Goal: Information Seeking & Learning: Learn about a topic

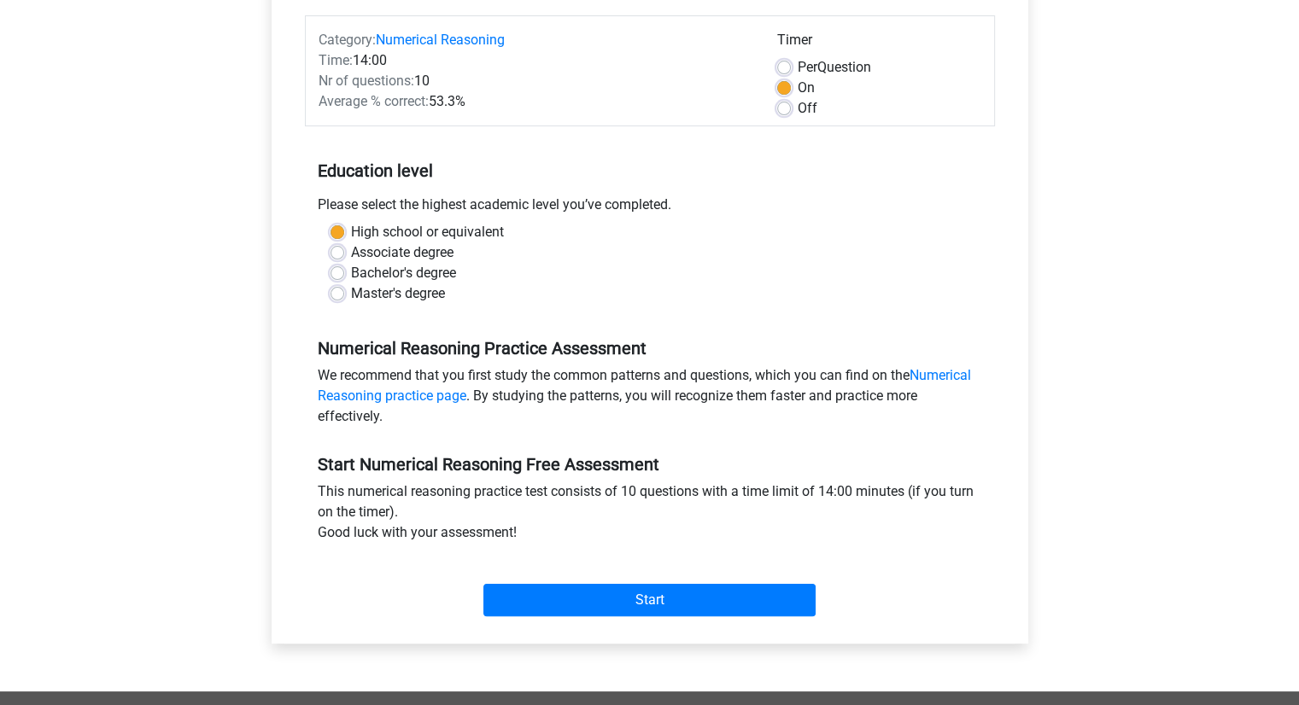
scroll to position [256, 0]
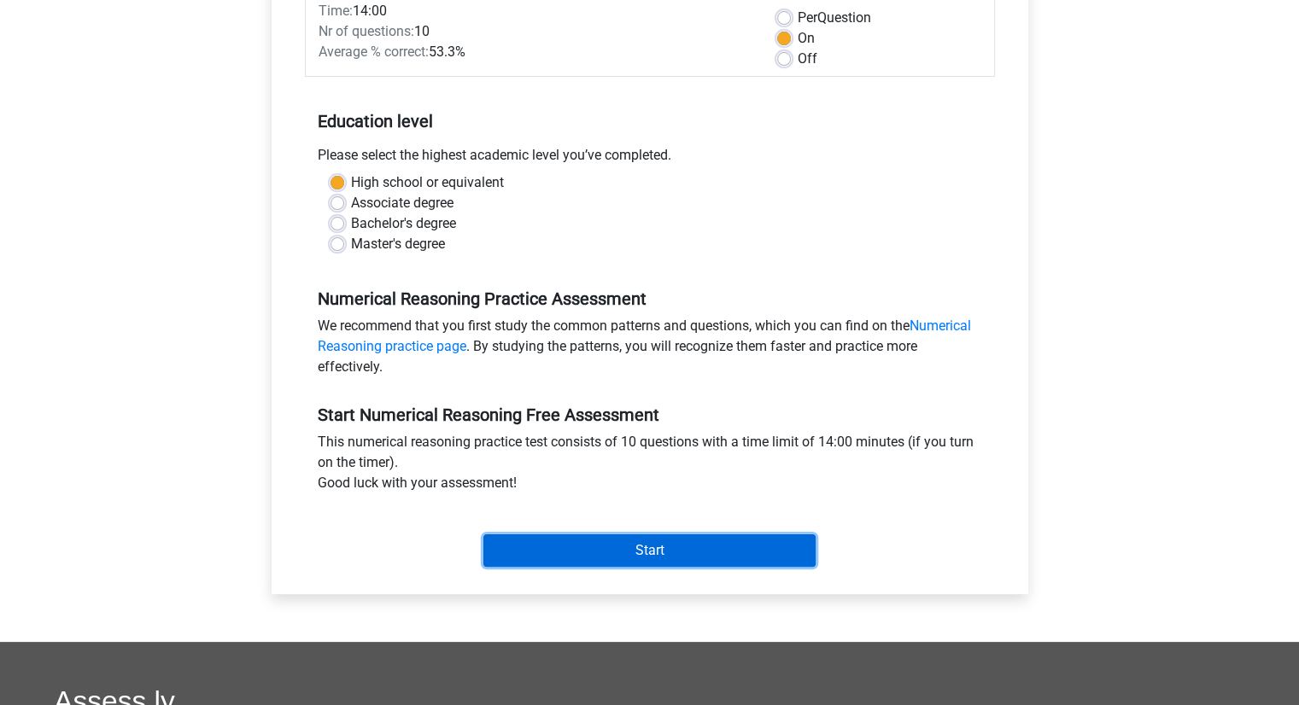
click at [712, 541] on input "Start" at bounding box center [649, 550] width 332 height 32
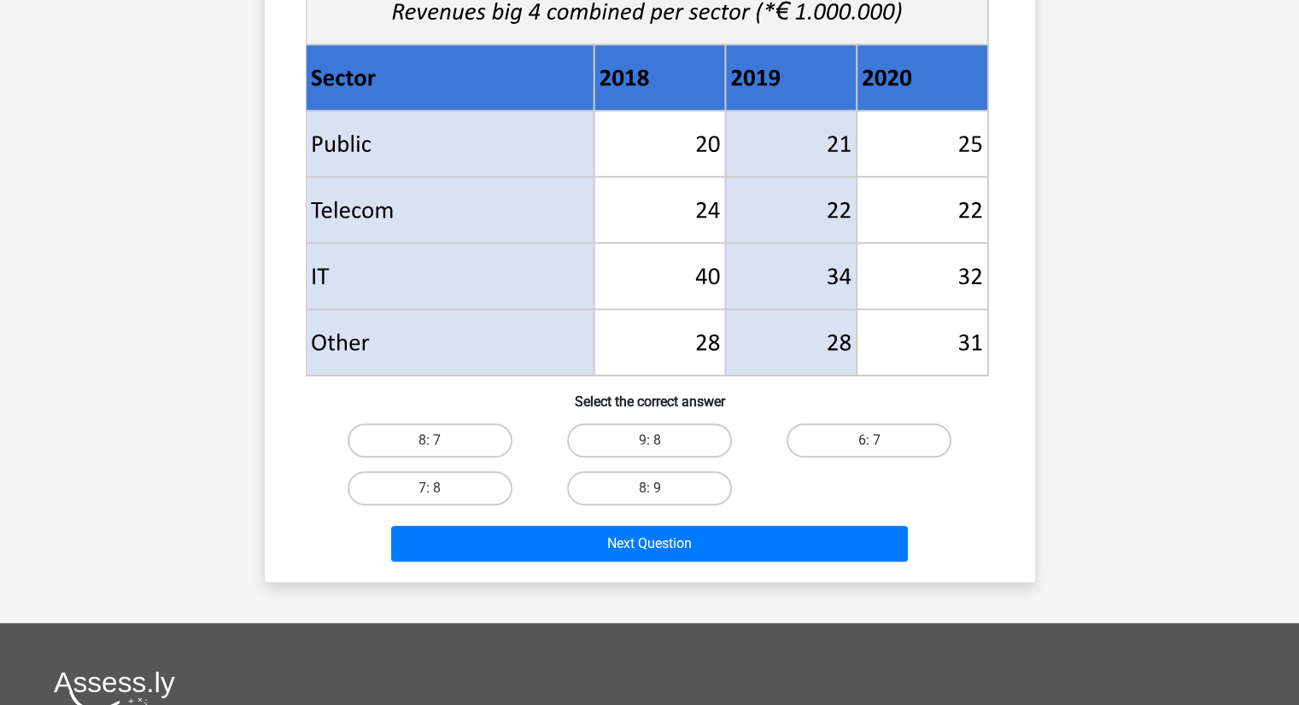
scroll to position [598, 0]
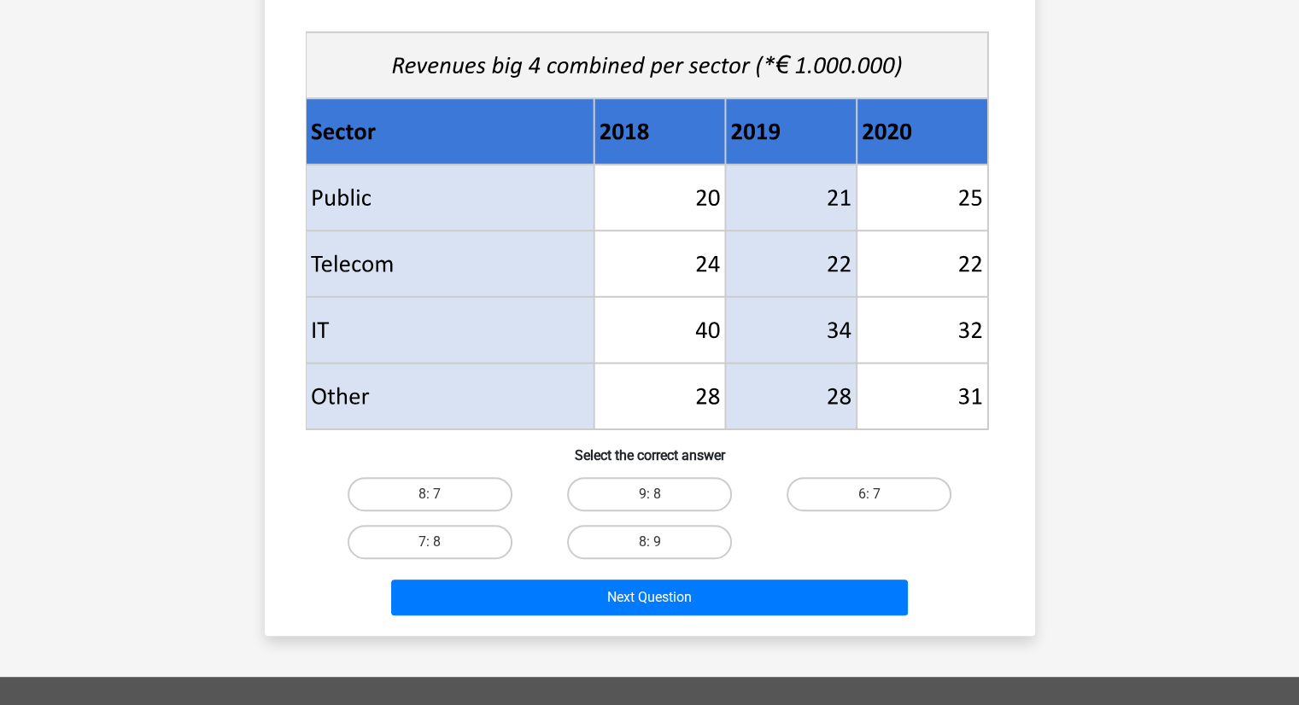
click at [341, 499] on div "8: 7" at bounding box center [430, 494] width 206 height 34
click at [377, 493] on label "8: 7" at bounding box center [430, 494] width 165 height 34
click at [429, 494] on input "8: 7" at bounding box center [434, 499] width 11 height 11
radio input "true"
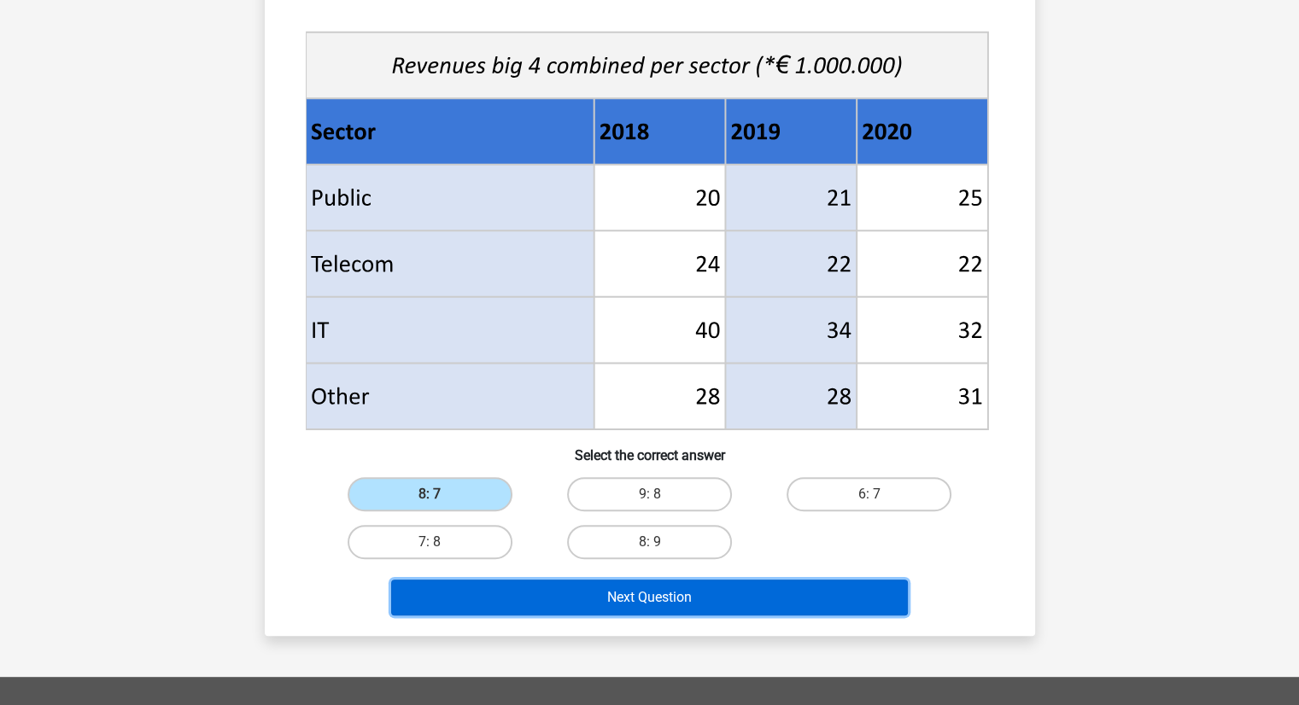
click at [636, 590] on button "Next Question" at bounding box center [649, 598] width 517 height 36
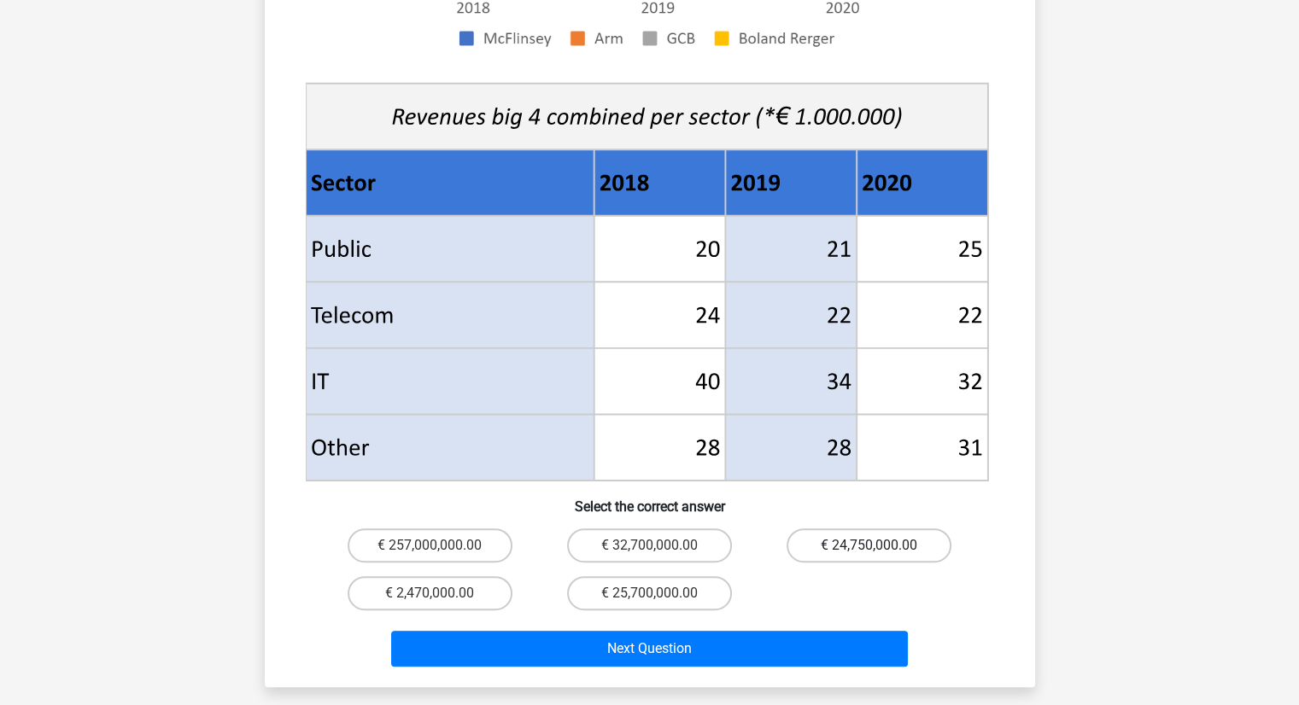
click at [882, 529] on label "€ 24,750,000.00" at bounding box center [868, 546] width 165 height 34
click at [880, 546] on input "€ 24,750,000.00" at bounding box center [874, 551] width 11 height 11
radio input "true"
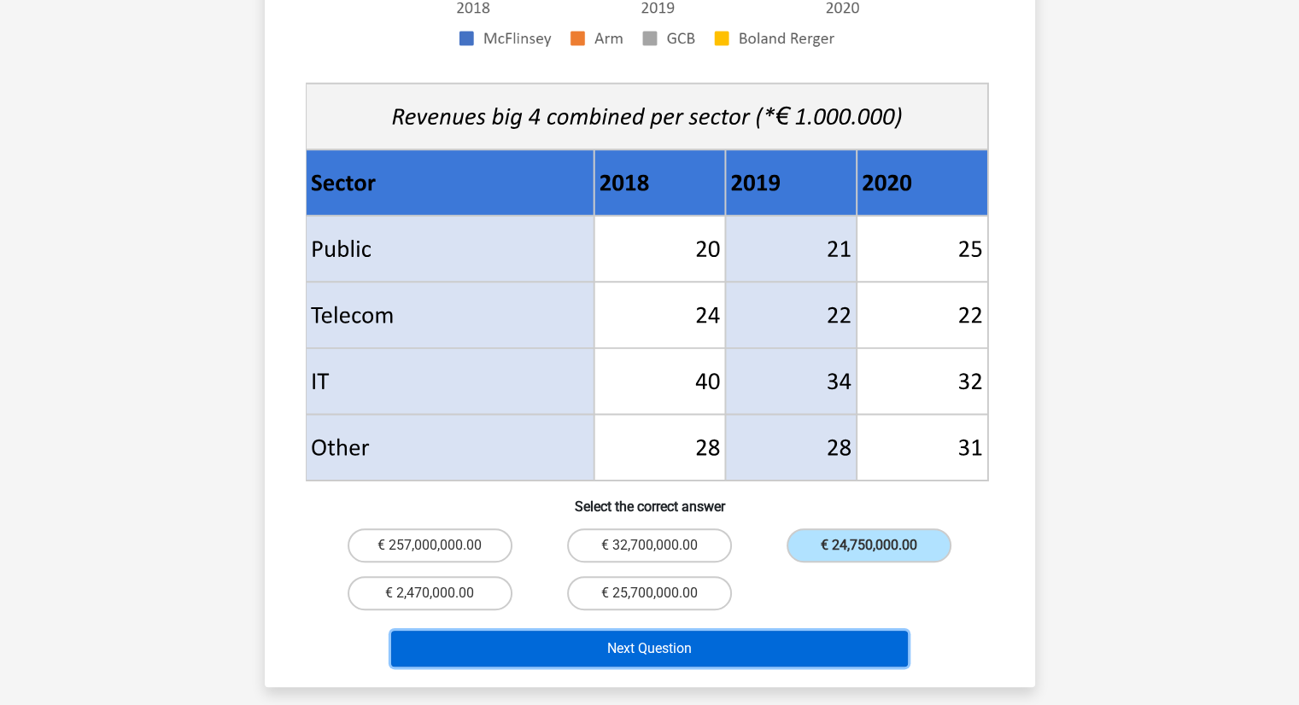
click at [845, 631] on button "Next Question" at bounding box center [649, 649] width 517 height 36
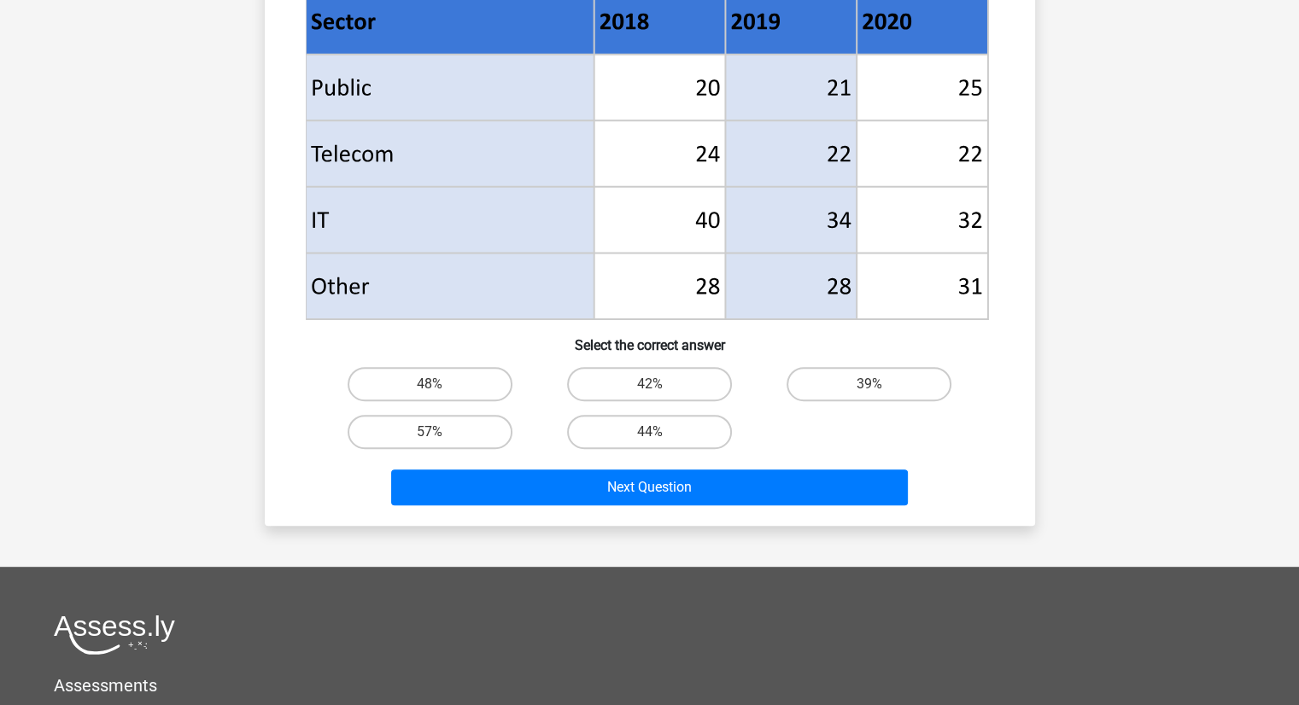
scroll to position [677, 0]
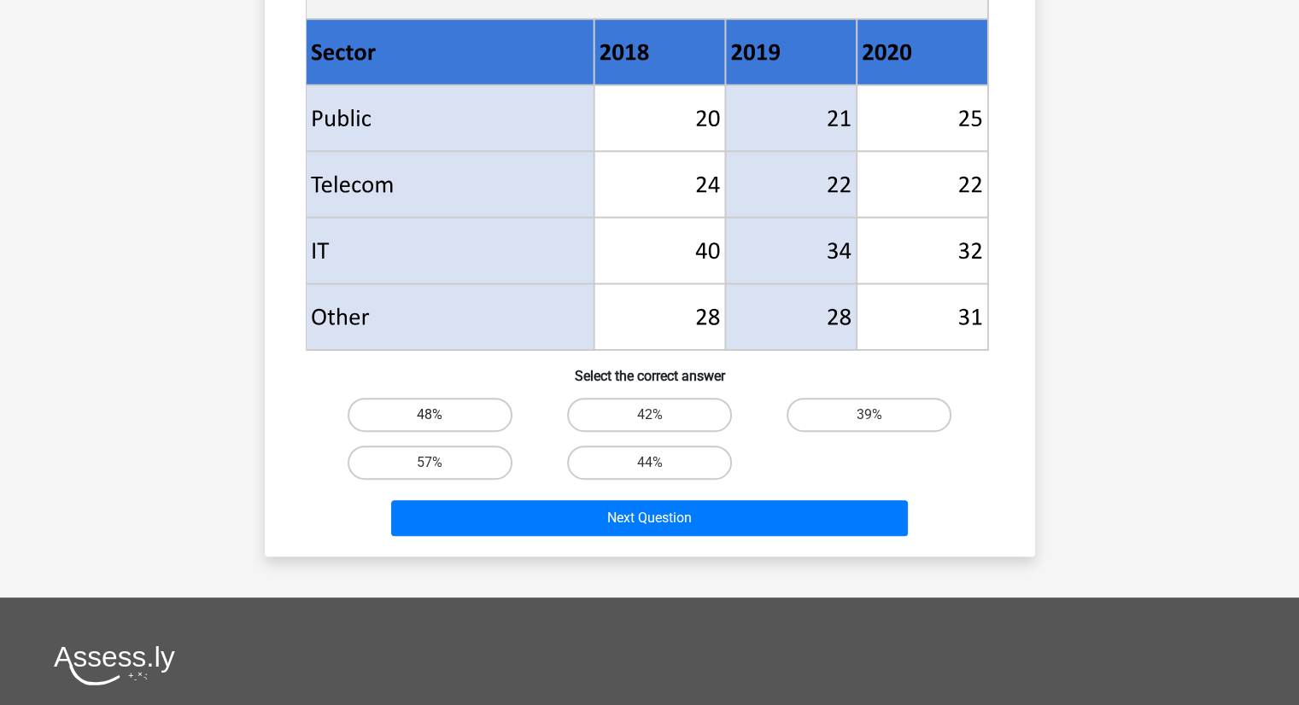
click at [459, 424] on label "48%" at bounding box center [430, 415] width 165 height 34
click at [441, 424] on input "48%" at bounding box center [434, 420] width 11 height 11
radio input "true"
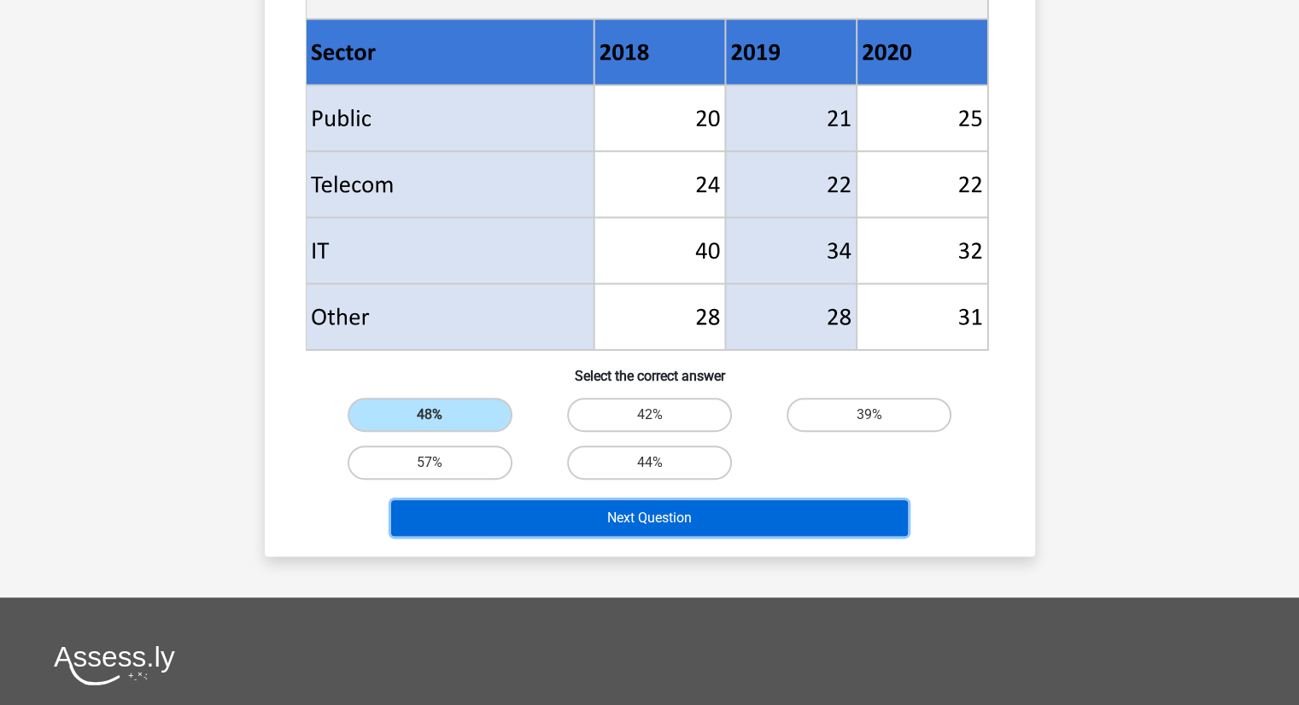
click at [566, 518] on button "Next Question" at bounding box center [649, 518] width 517 height 36
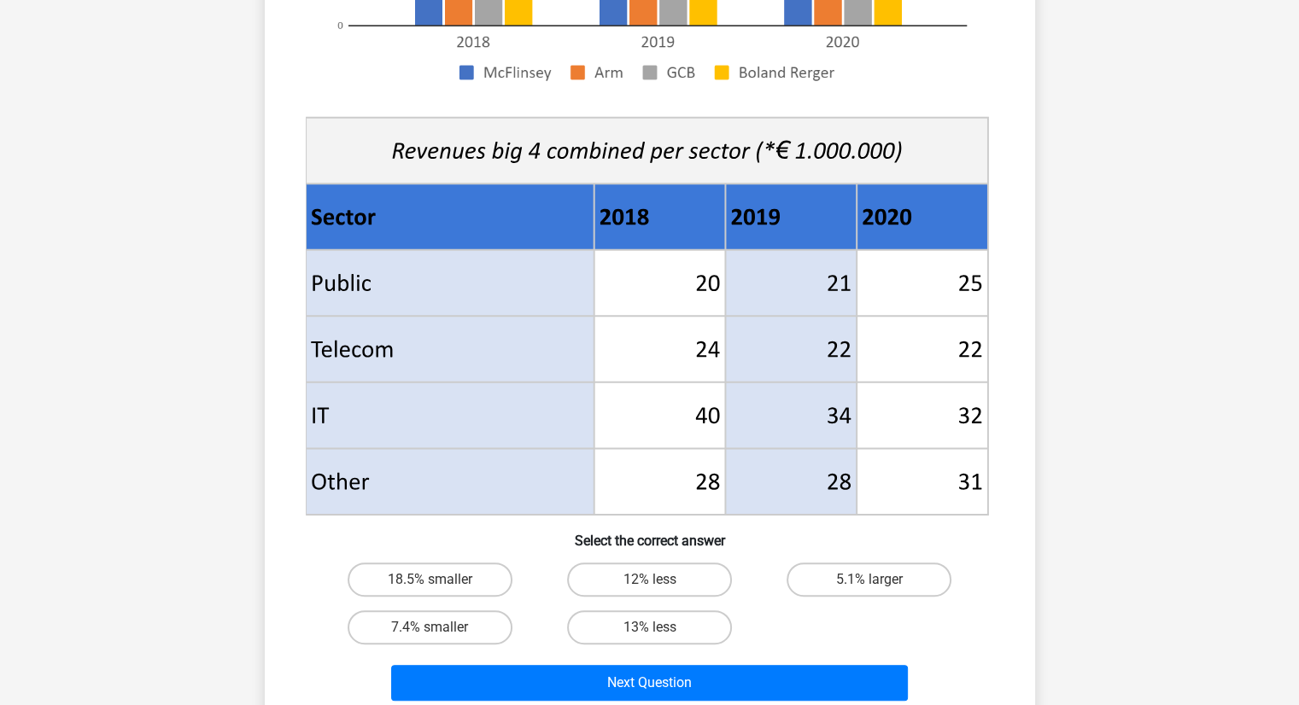
scroll to position [598, 0]
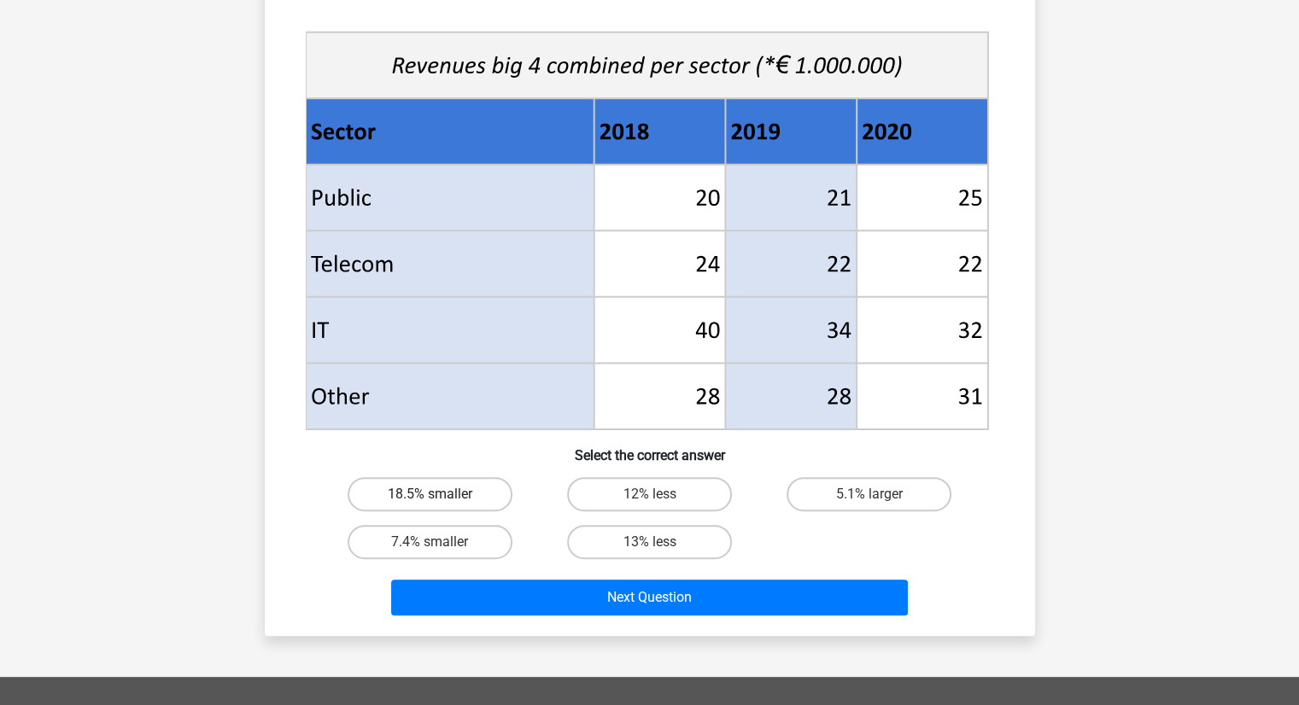
click at [492, 492] on label "18.5% smaller" at bounding box center [430, 494] width 165 height 34
click at [441, 494] on input "18.5% smaller" at bounding box center [434, 499] width 11 height 11
radio input "true"
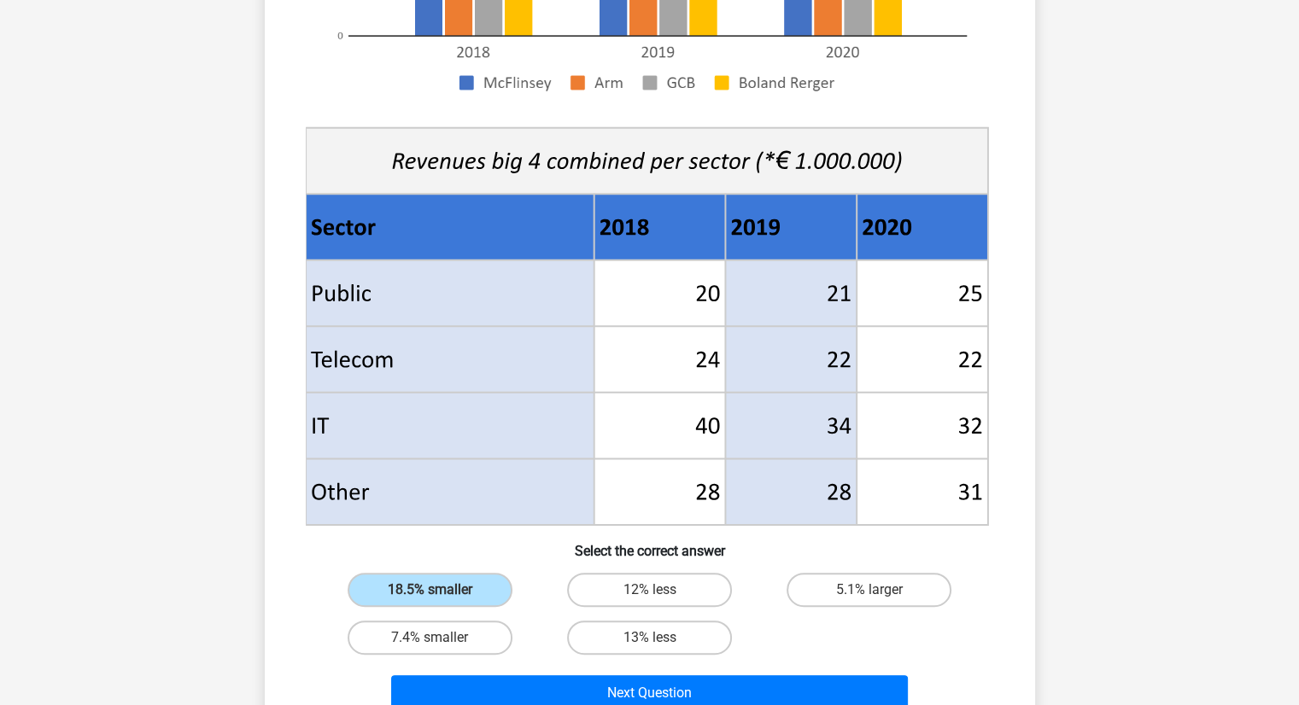
scroll to position [512, 0]
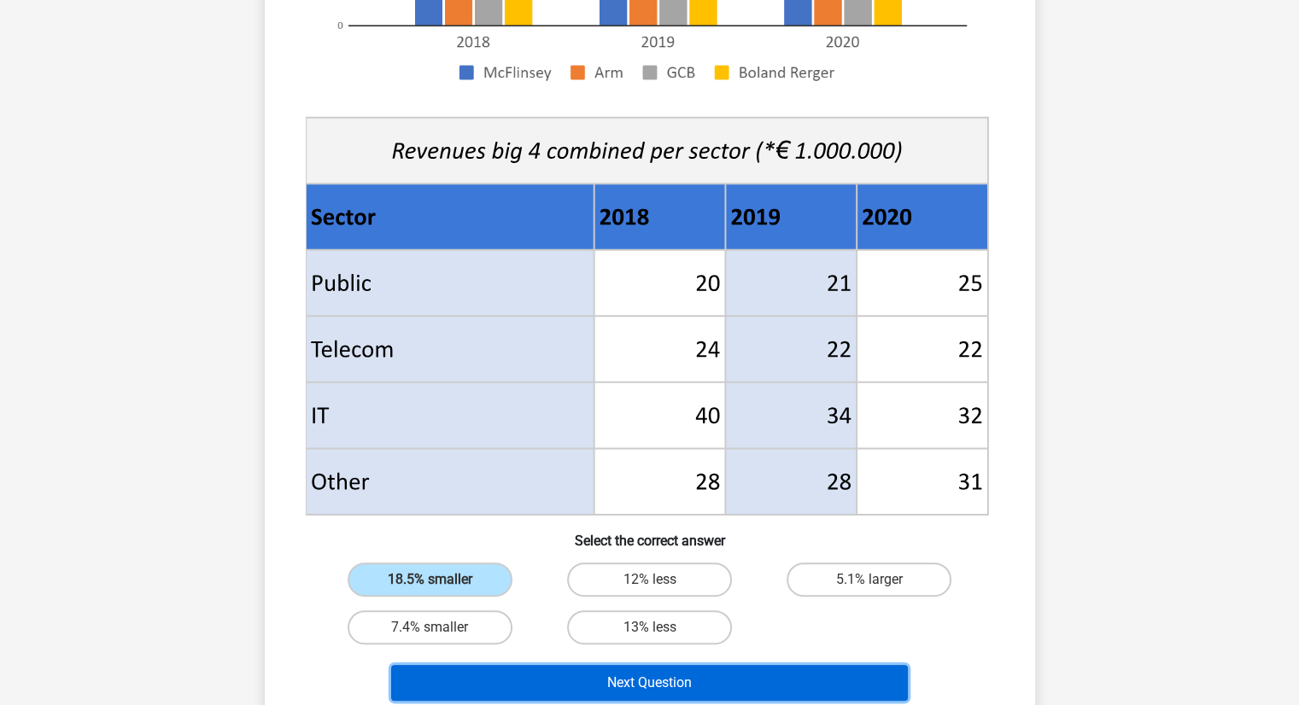
click at [589, 674] on button "Next Question" at bounding box center [649, 683] width 517 height 36
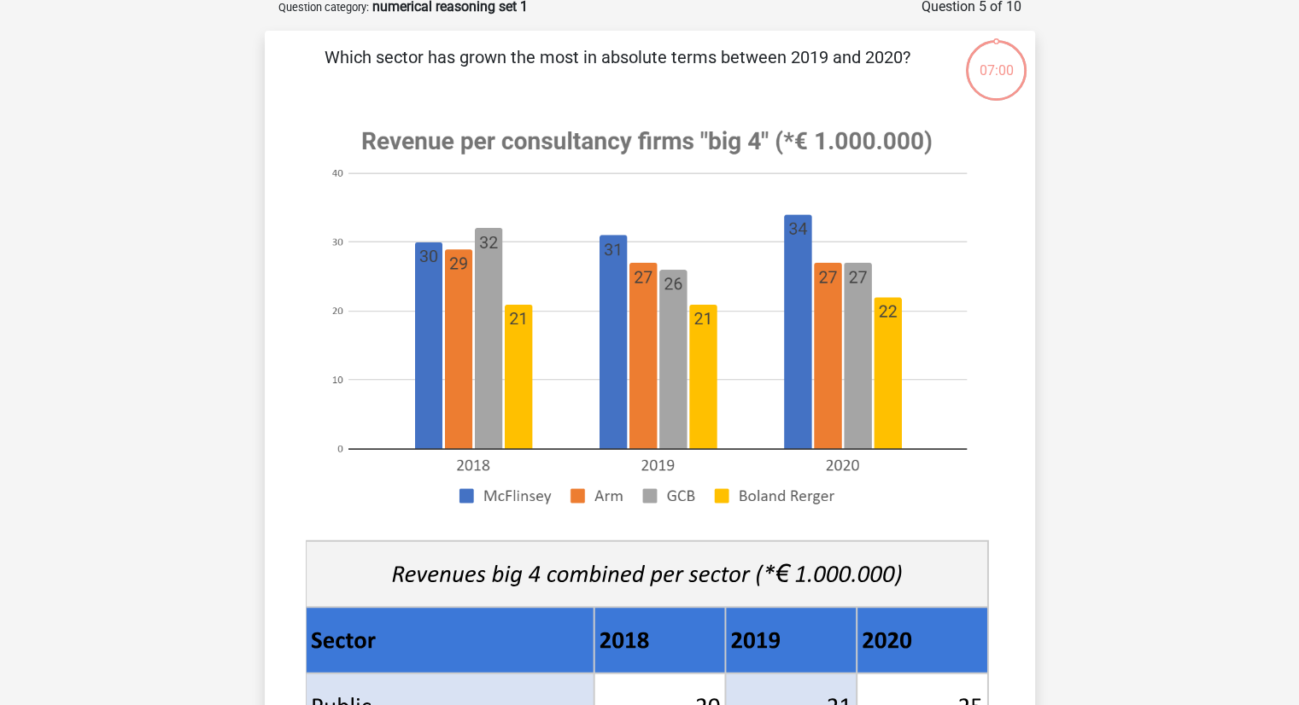
scroll to position [85, 0]
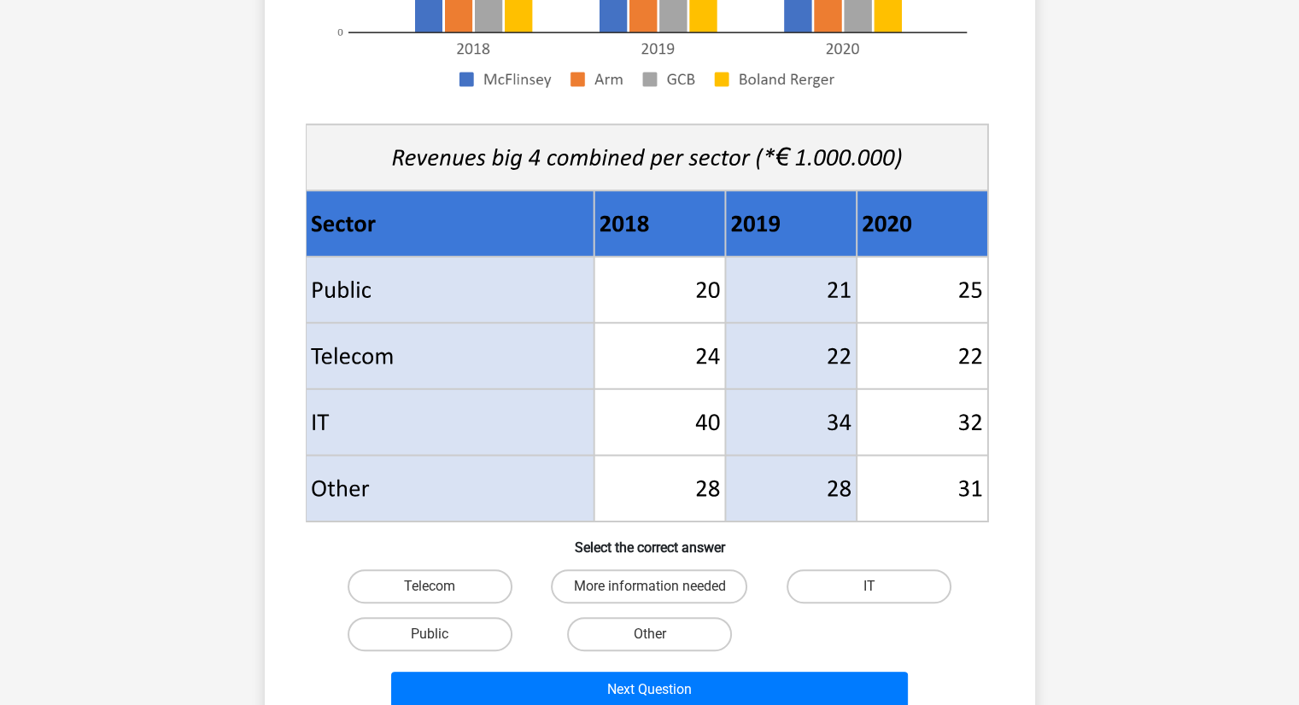
scroll to position [598, 0]
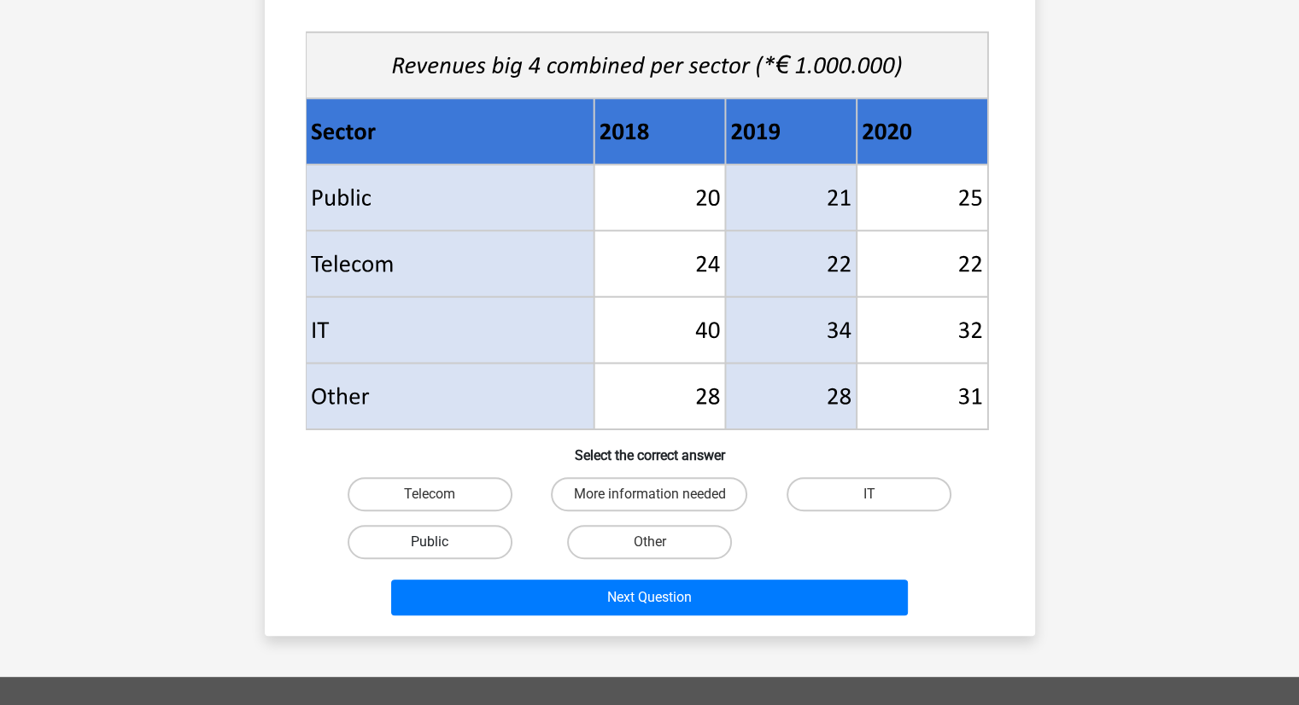
click at [447, 536] on label "Public" at bounding box center [430, 542] width 165 height 34
click at [441, 542] on input "Public" at bounding box center [434, 547] width 11 height 11
radio input "true"
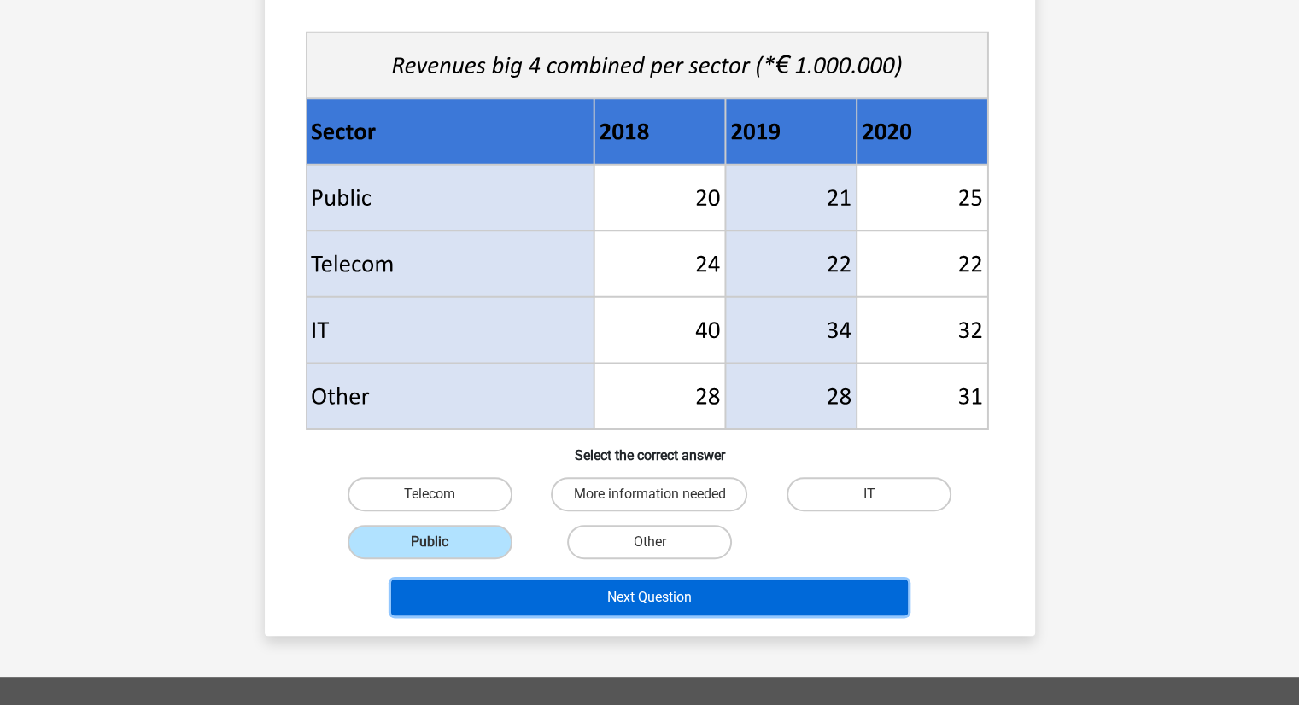
click at [850, 605] on button "Next Question" at bounding box center [649, 598] width 517 height 36
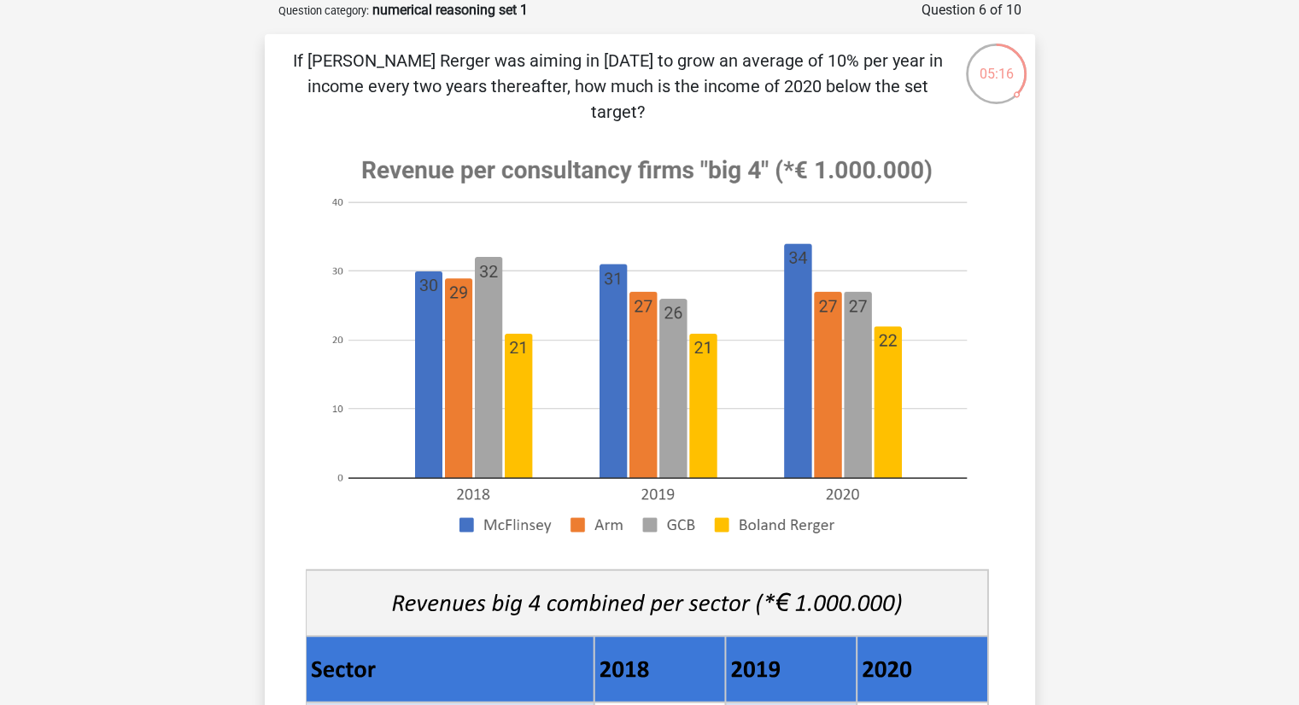
scroll to position [683, 0]
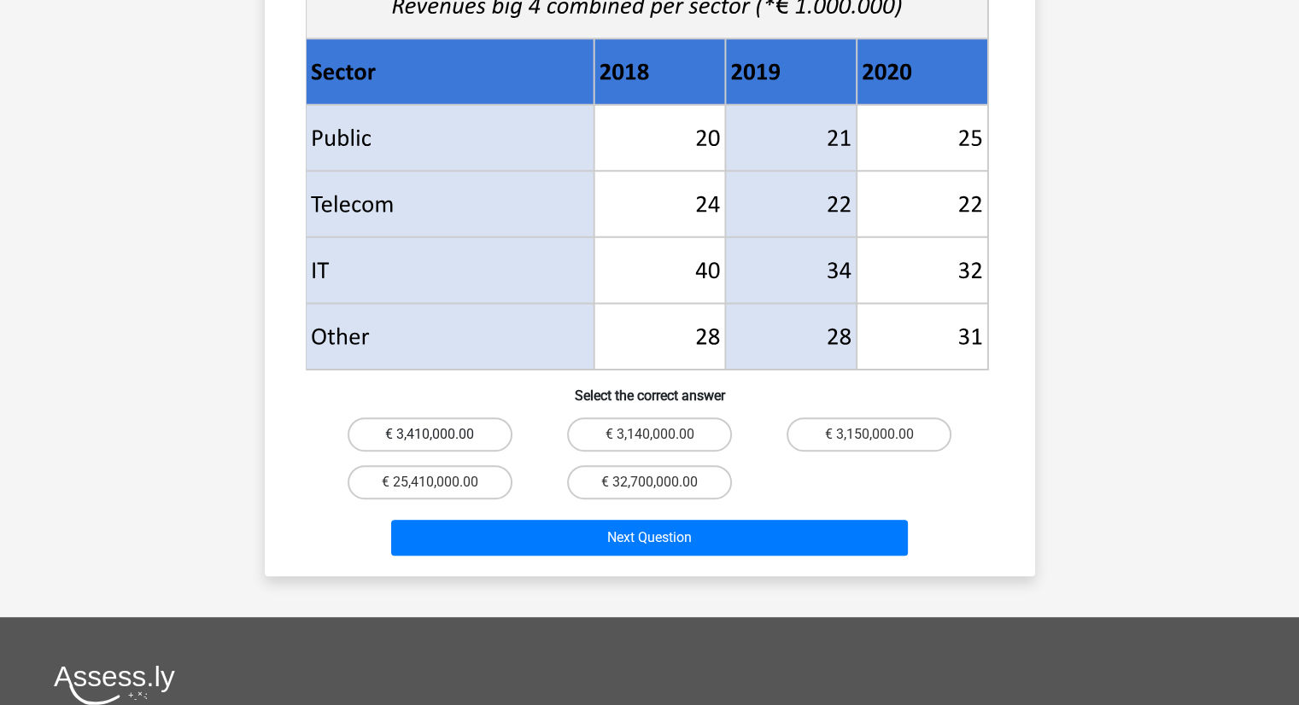
click at [447, 423] on label "€ 3,410,000.00" at bounding box center [430, 435] width 165 height 34
click at [441, 435] on input "€ 3,410,000.00" at bounding box center [434, 440] width 11 height 11
radio input "true"
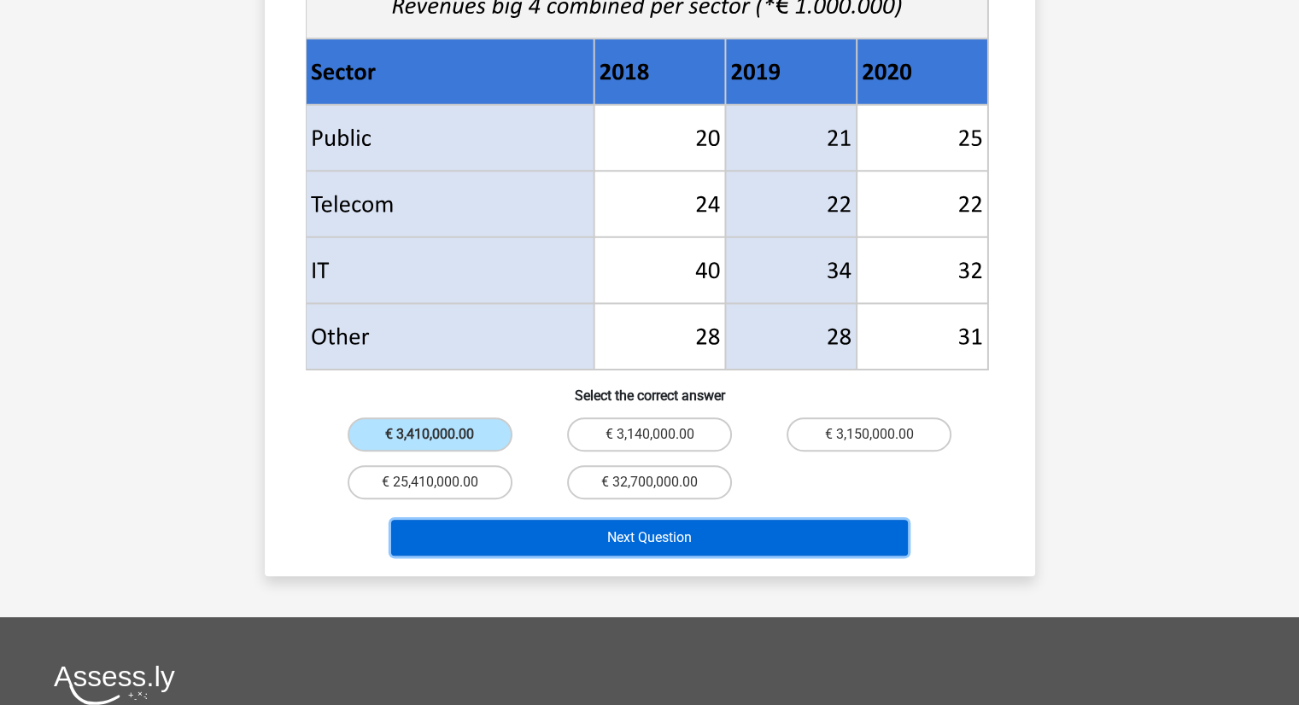
click at [566, 520] on button "Next Question" at bounding box center [649, 538] width 517 height 36
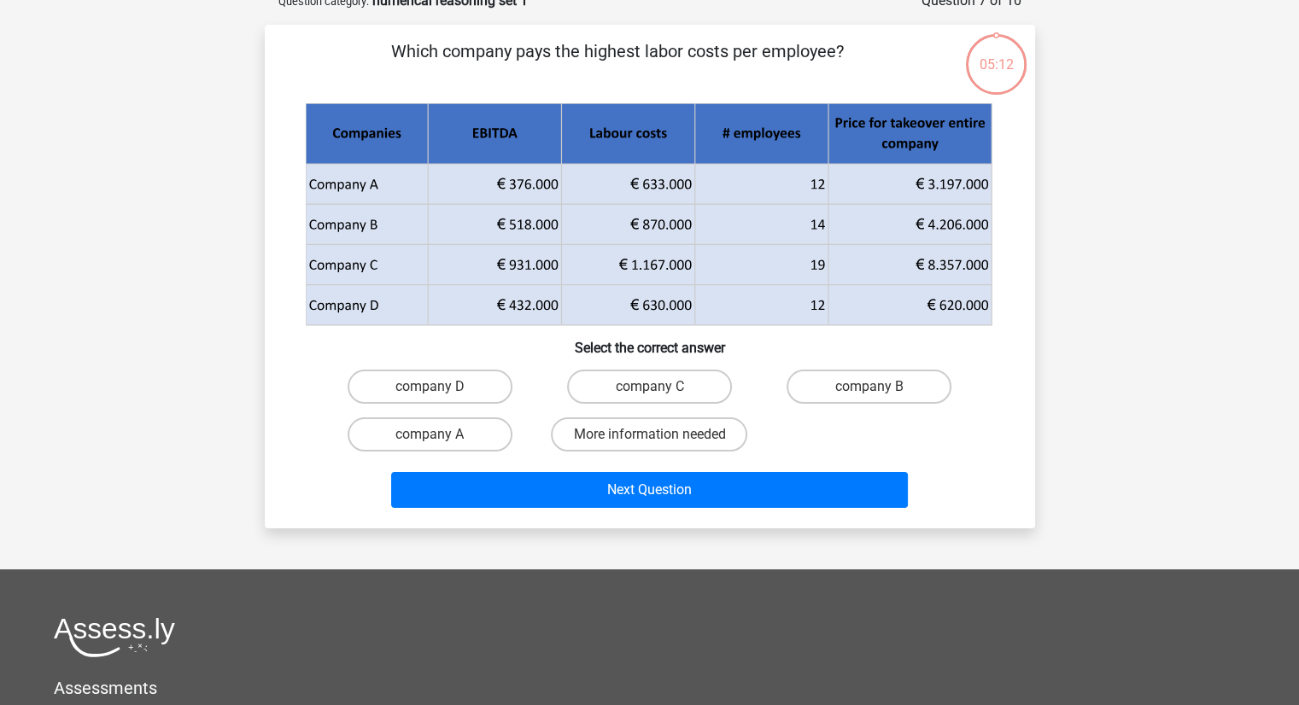
scroll to position [85, 0]
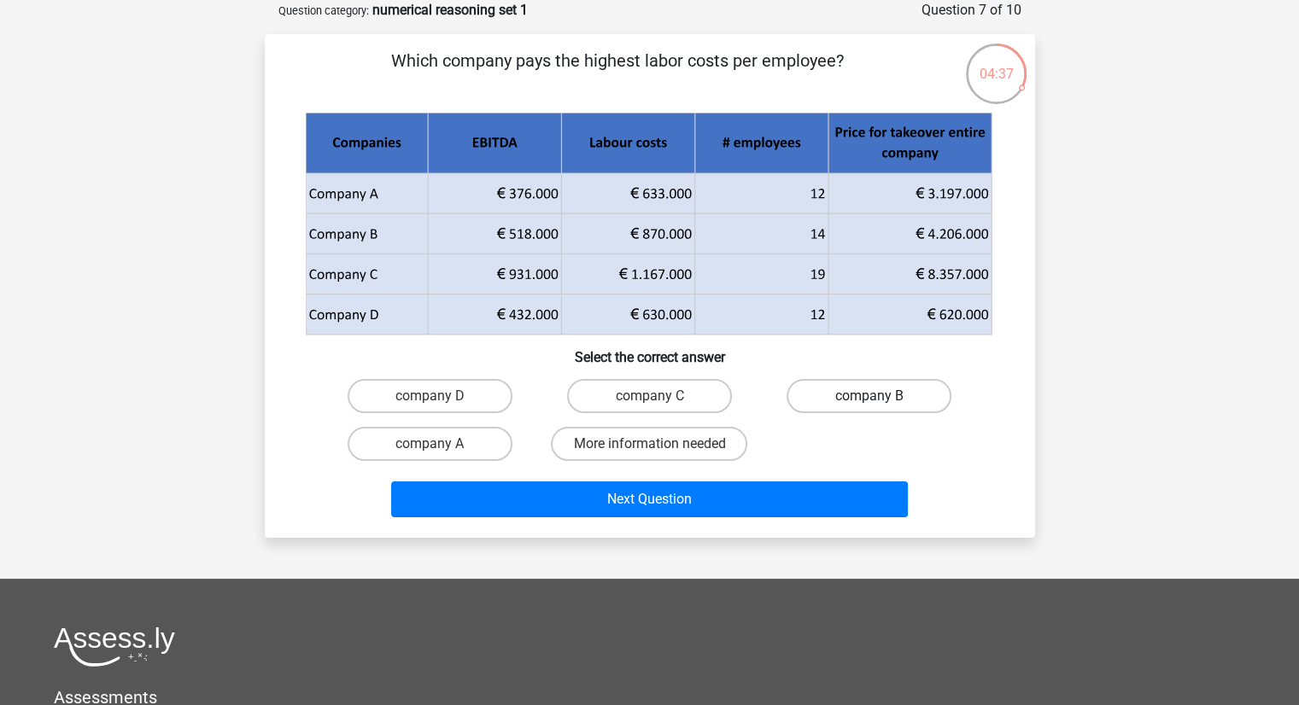
click at [919, 401] on label "company B" at bounding box center [868, 396] width 165 height 34
click at [880, 401] on input "company B" at bounding box center [874, 401] width 11 height 11
radio input "true"
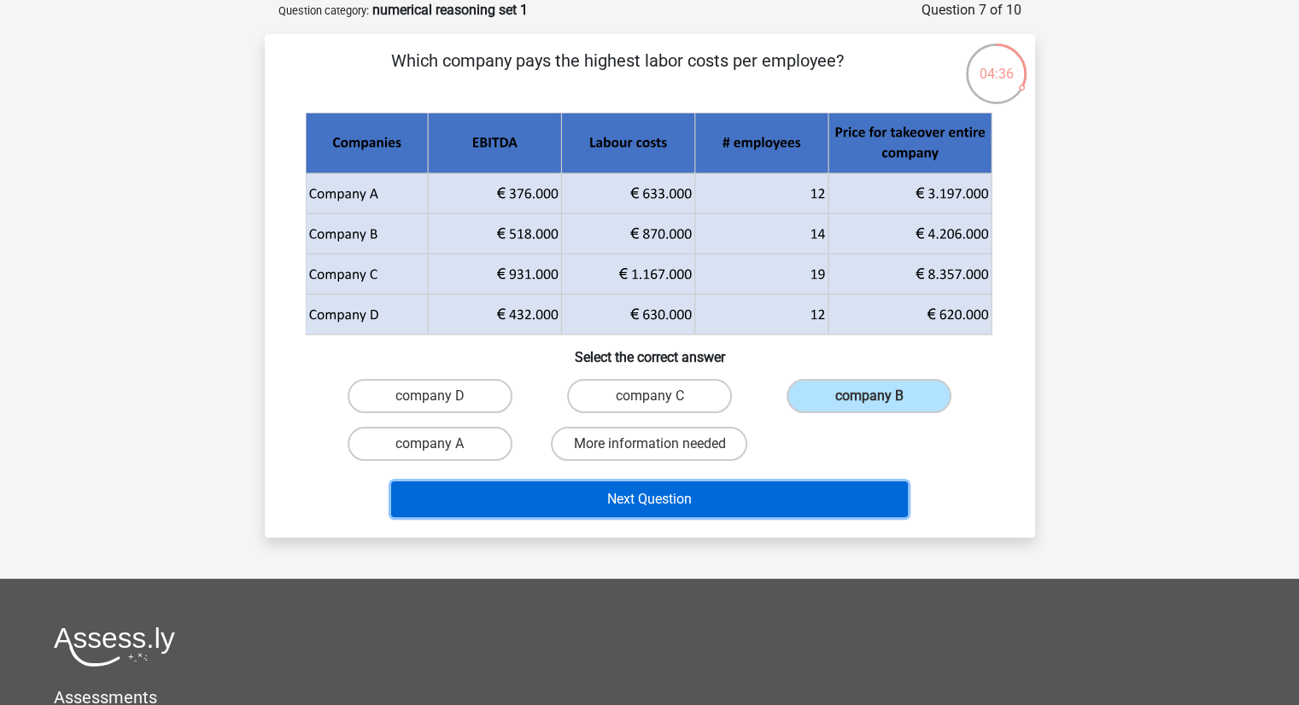
click at [813, 503] on button "Next Question" at bounding box center [649, 500] width 517 height 36
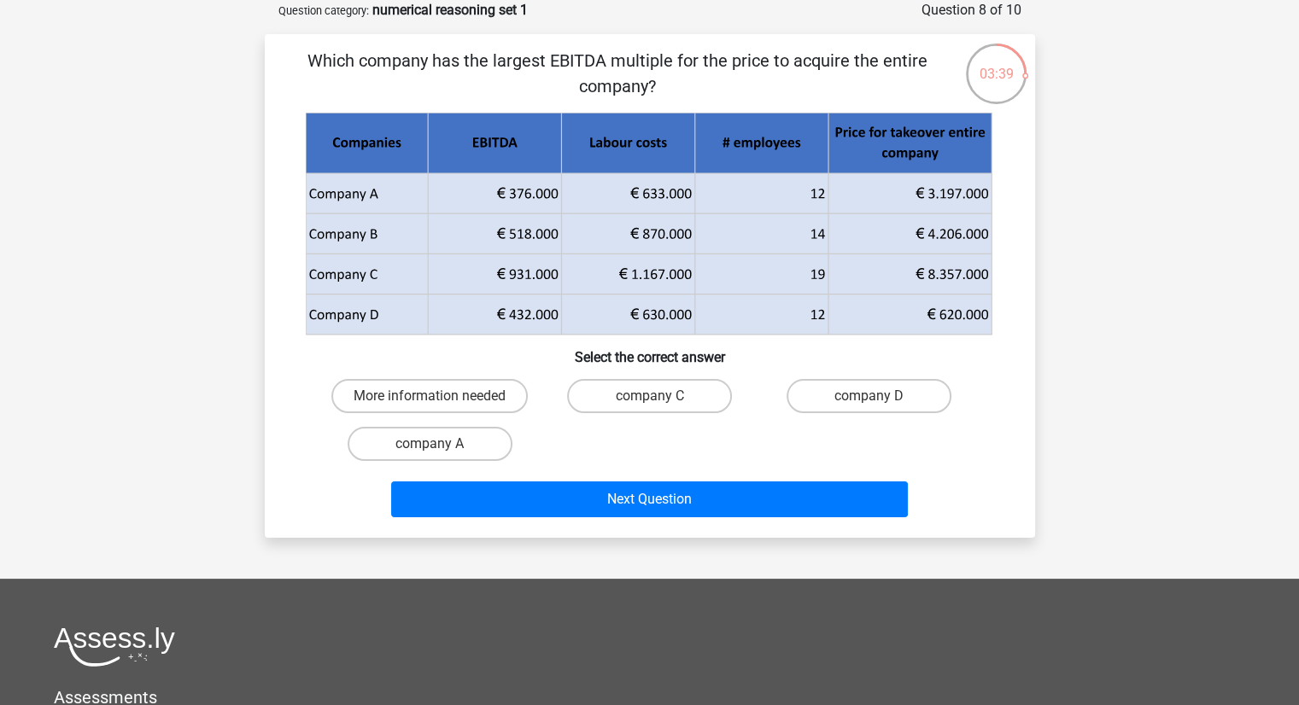
drag, startPoint x: 673, startPoint y: 94, endPoint x: 276, endPoint y: 39, distance: 400.8
click at [276, 39] on div "Which company has the largest EBITDA multiple for the price to acquire the enti…" at bounding box center [650, 286] width 770 height 504
copy p "Which company has the largest EBITDA multiple for the price to acquire the enti…"
click at [456, 79] on p "Which company has the largest EBITDA multiple for the price to acquire the enti…" at bounding box center [617, 73] width 651 height 51
click at [846, 342] on h6 "Select the correct answer" at bounding box center [649, 351] width 715 height 30
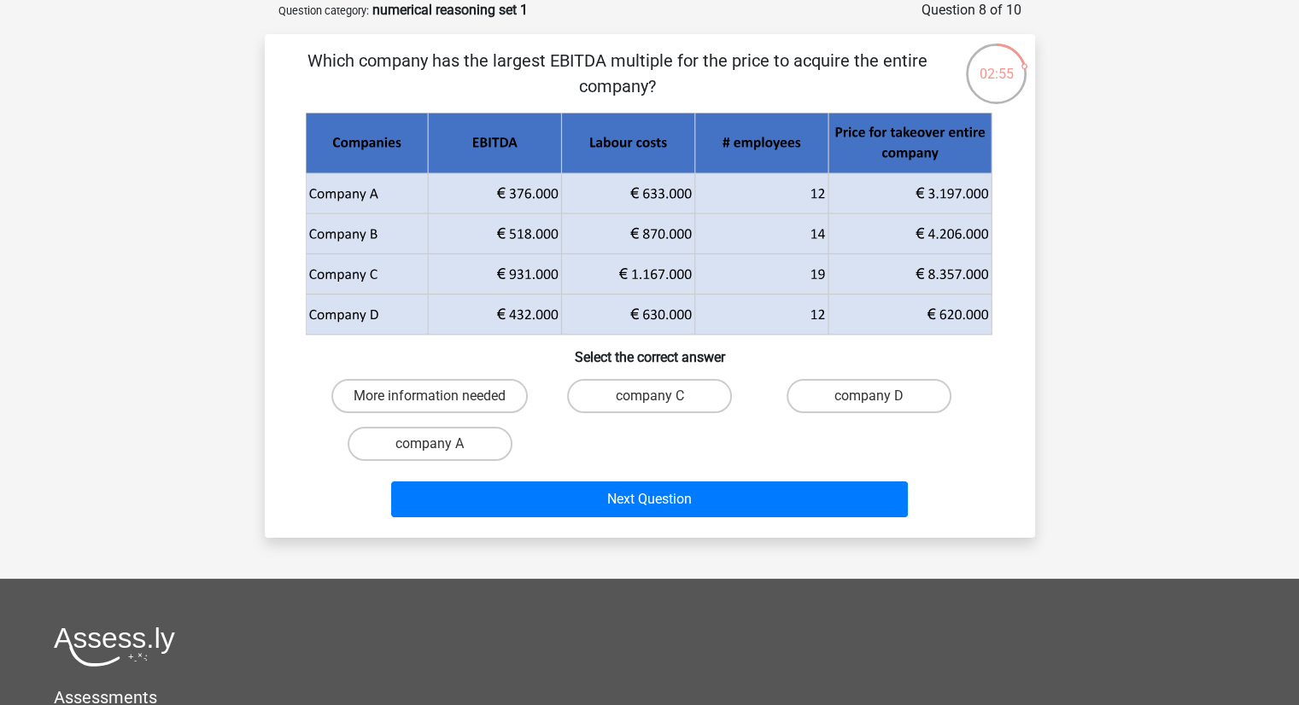
click at [658, 400] on input "company C" at bounding box center [654, 401] width 11 height 11
radio input "true"
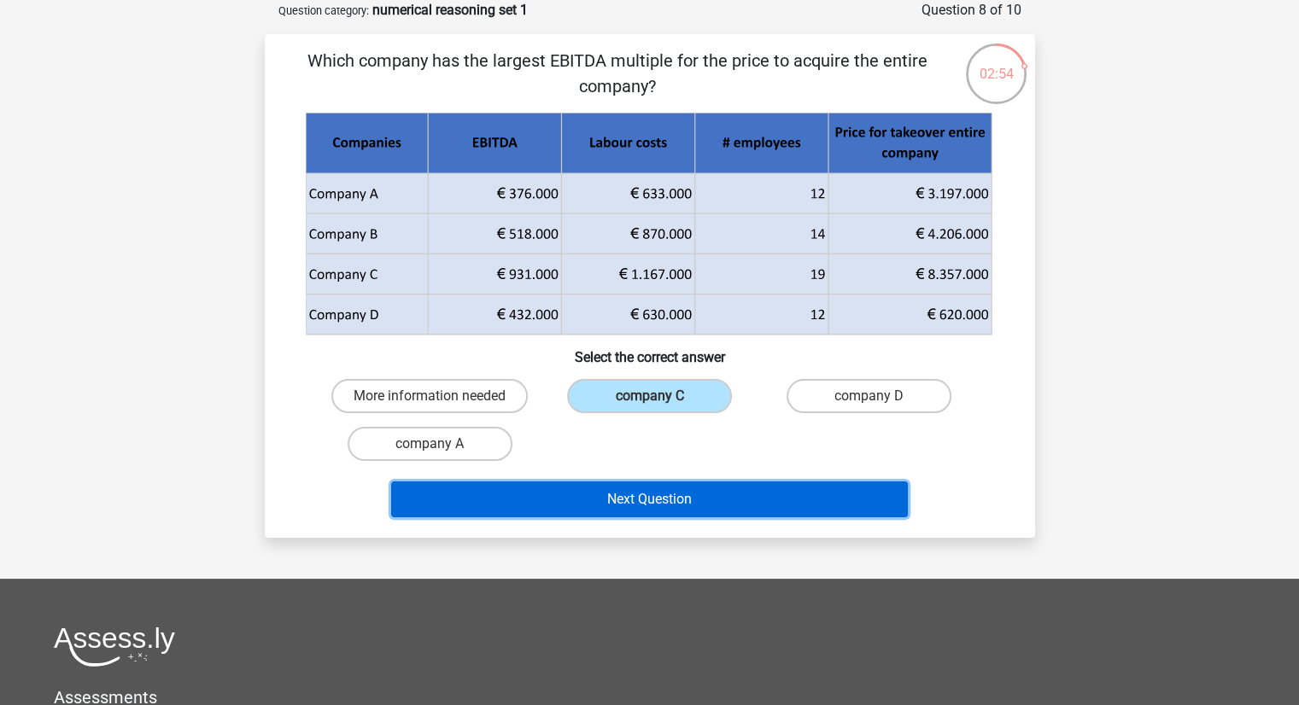
click at [816, 489] on button "Next Question" at bounding box center [649, 500] width 517 height 36
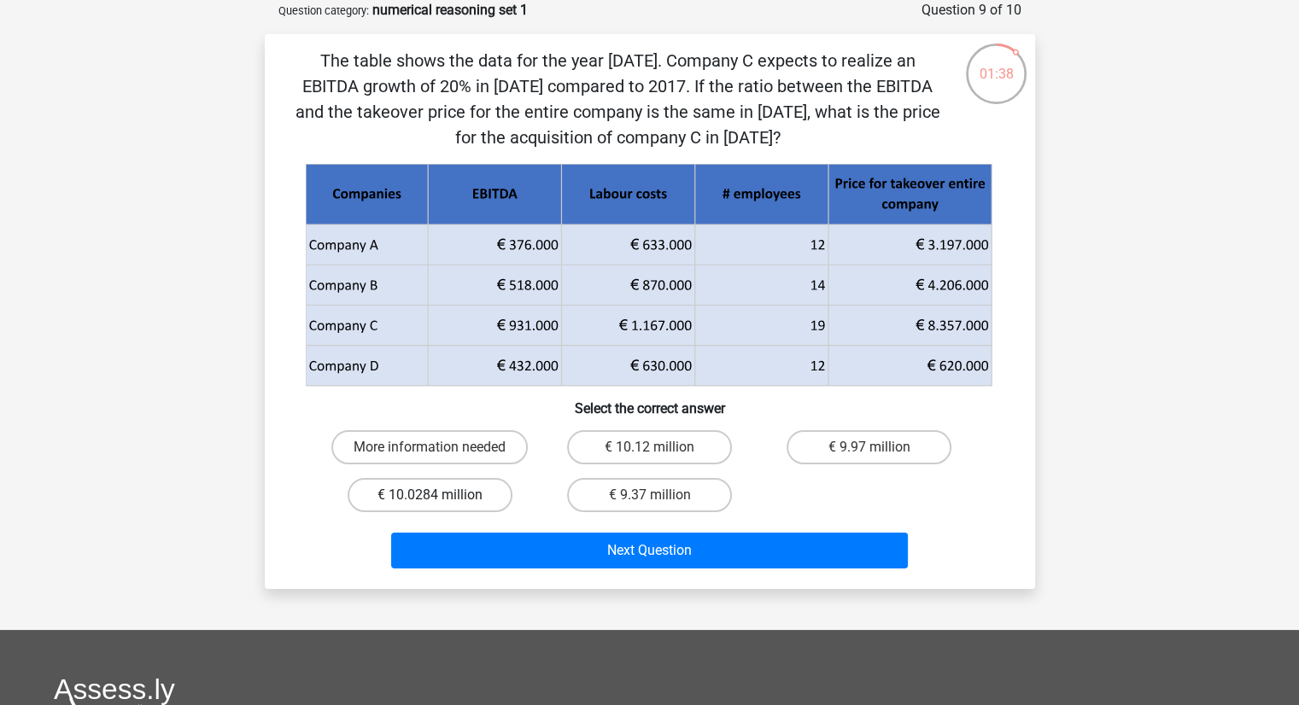
click at [497, 503] on label "€ 10.0284 million" at bounding box center [430, 495] width 165 height 34
click at [441, 503] on input "€ 10.0284 million" at bounding box center [434, 500] width 11 height 11
radio input "true"
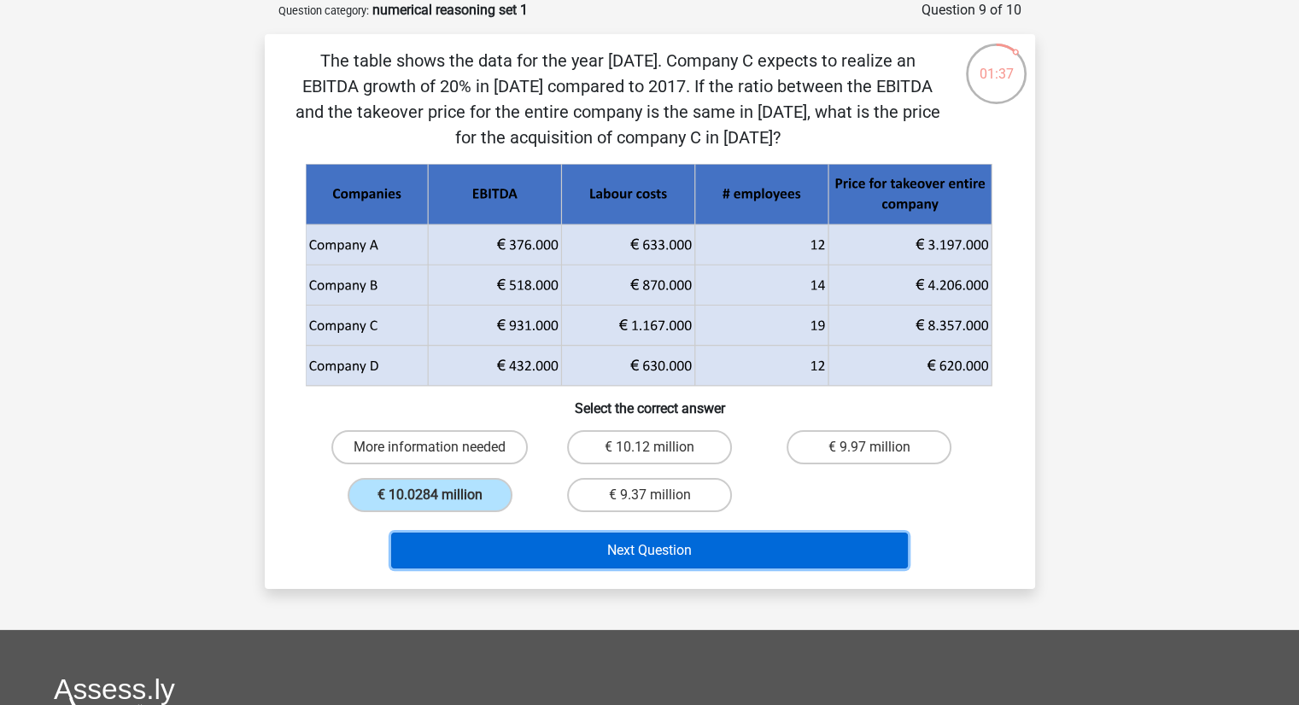
click at [541, 558] on button "Next Question" at bounding box center [649, 551] width 517 height 36
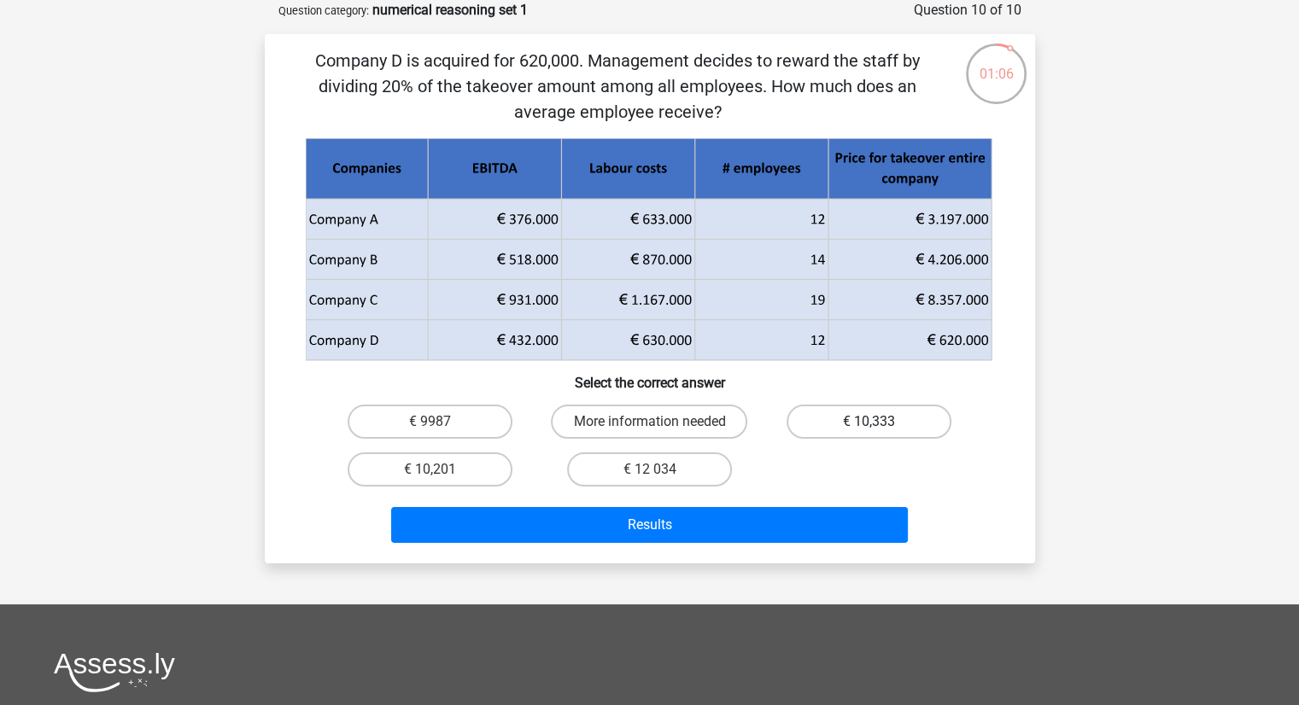
click at [885, 421] on label "€ 10,333" at bounding box center [868, 422] width 165 height 34
click at [880, 422] on input "€ 10,333" at bounding box center [874, 427] width 11 height 11
radio input "true"
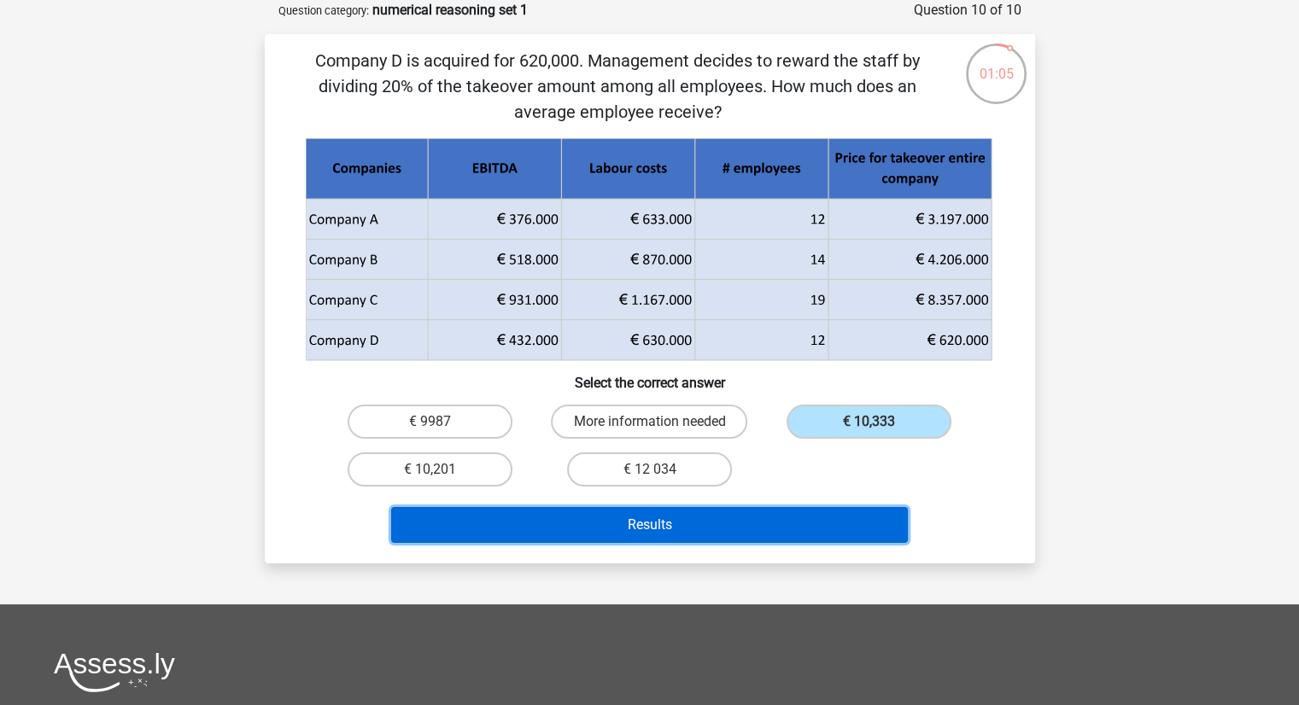
click at [840, 523] on button "Results" at bounding box center [649, 525] width 517 height 36
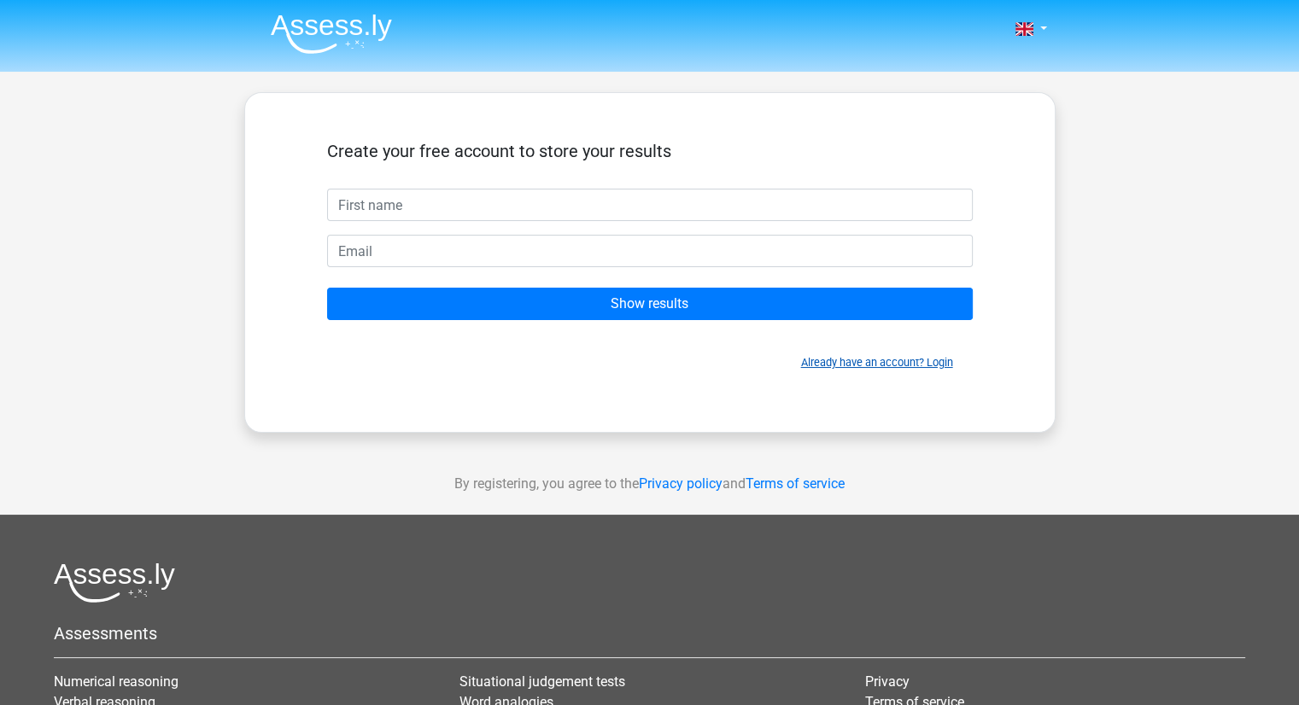
click at [941, 361] on link "Already have an account? Login" at bounding box center [877, 362] width 152 height 13
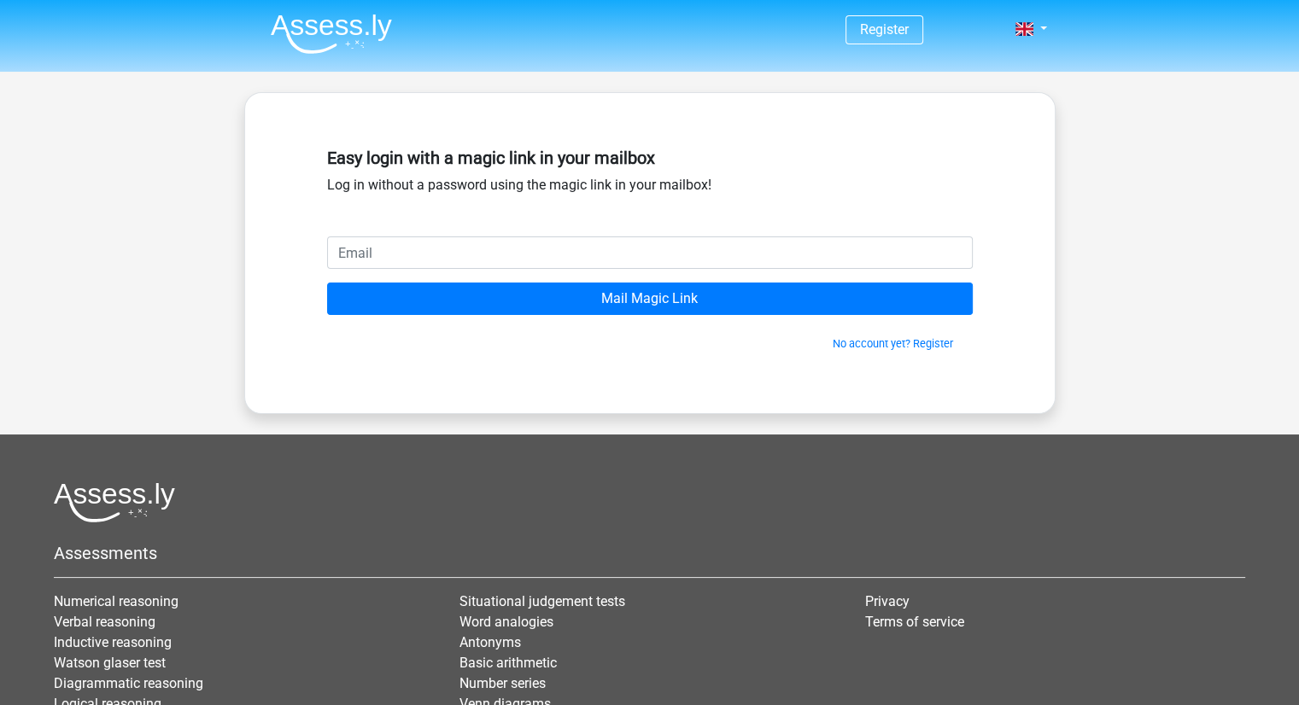
click at [802, 247] on input "email" at bounding box center [649, 253] width 645 height 32
type input "nthalinh.2006@gmail.com"
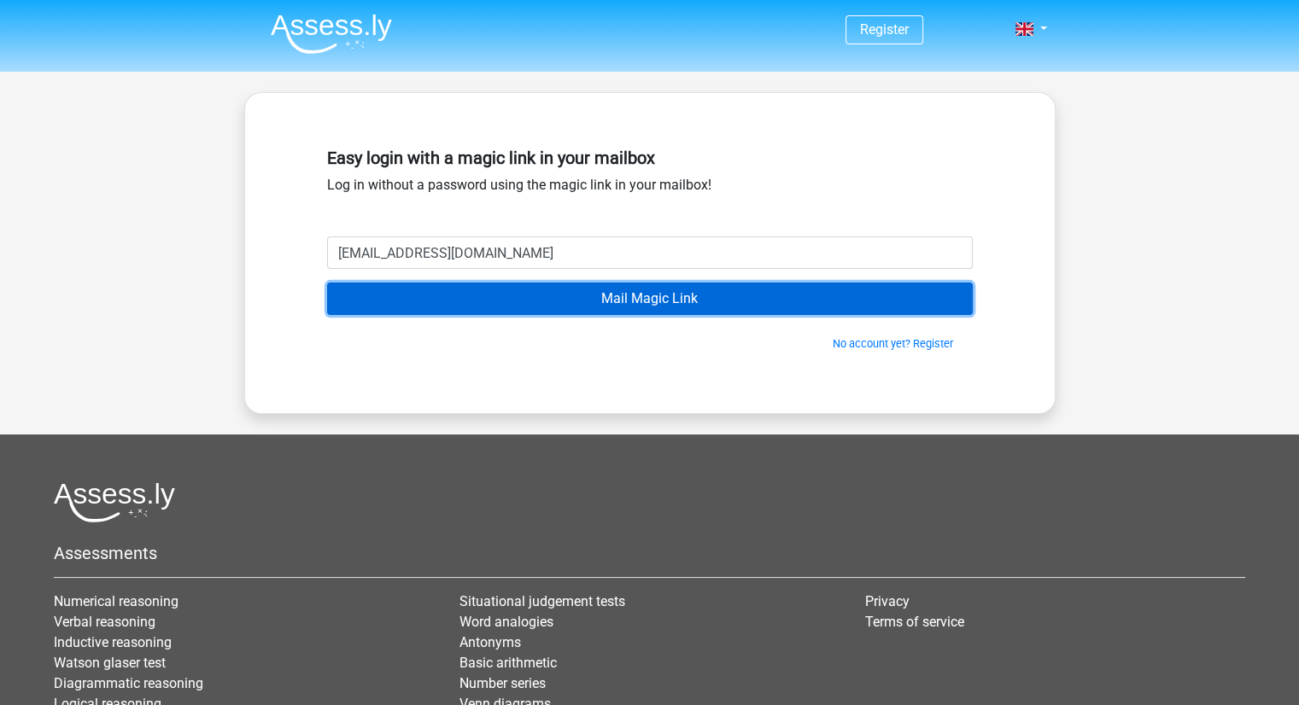
click at [605, 295] on input "Mail Magic Link" at bounding box center [649, 299] width 645 height 32
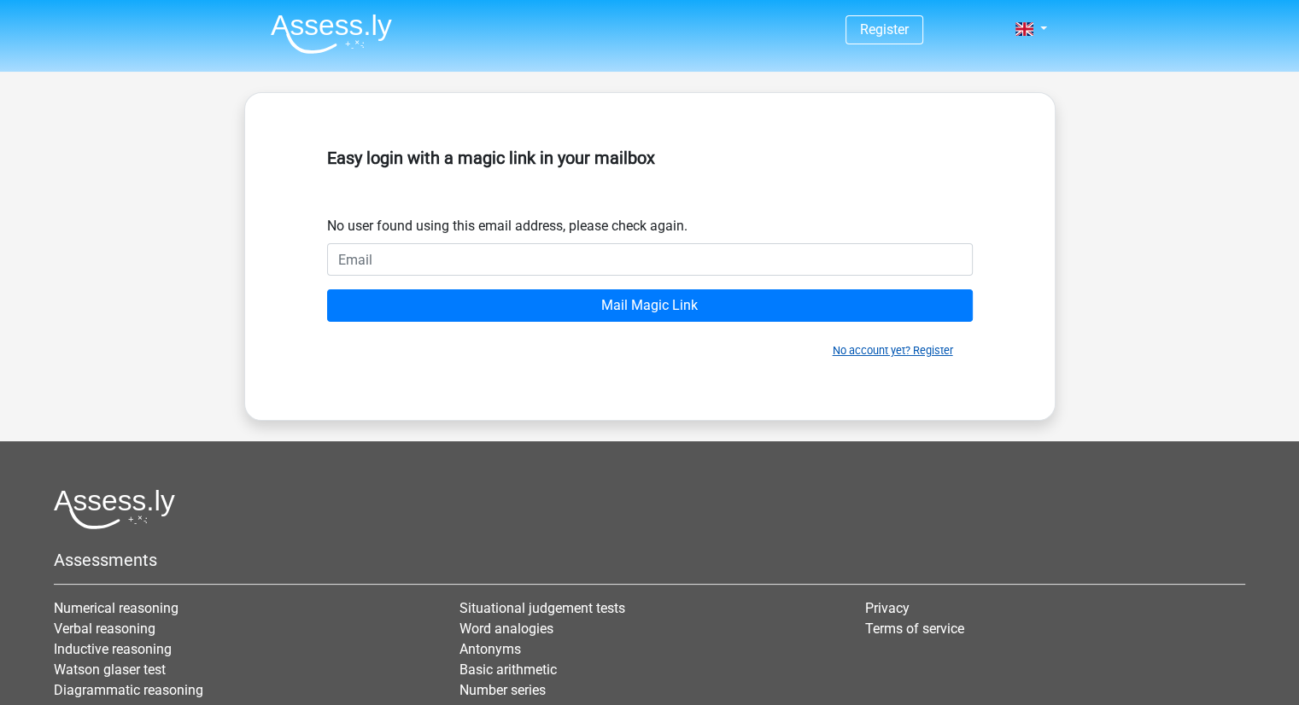
click at [897, 356] on link "No account yet? Register" at bounding box center [892, 350] width 120 height 13
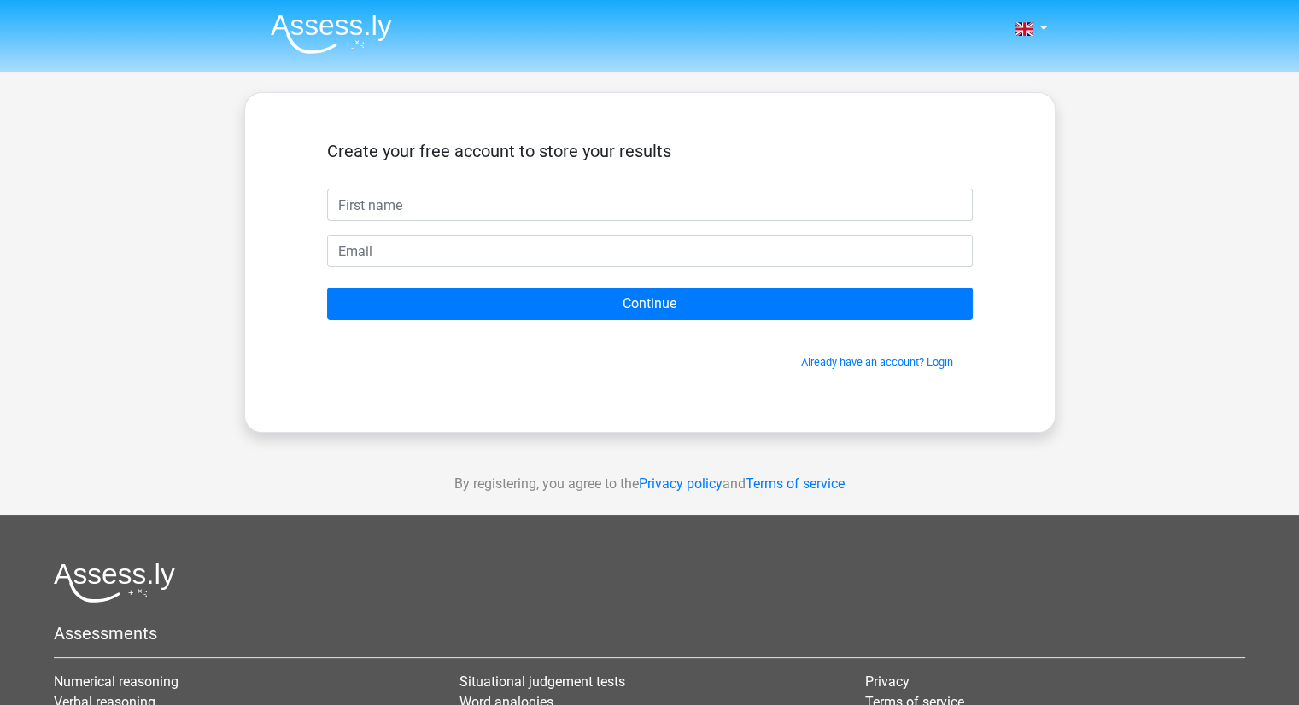
click at [468, 196] on input "text" at bounding box center [649, 205] width 645 height 32
type input "[PERSON_NAME]"
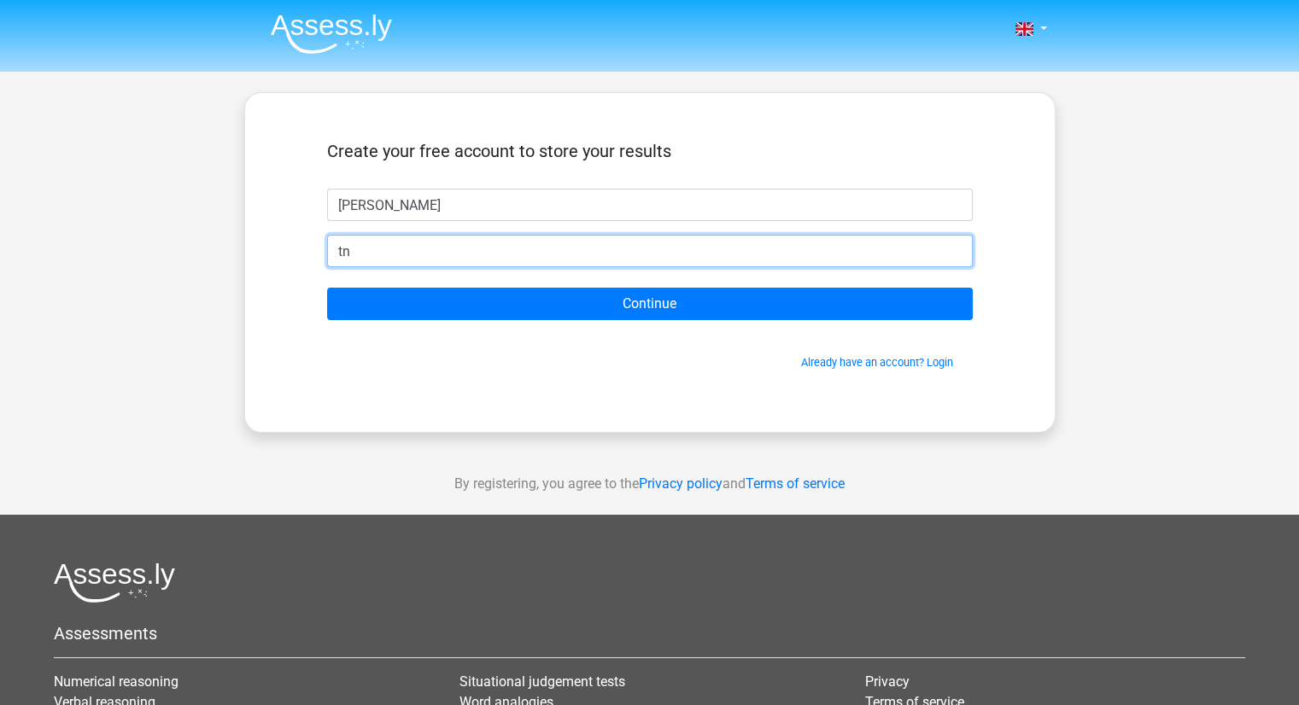
type input "t"
type input "[EMAIL_ADDRESS][DOMAIN_NAME]"
click at [327, 288] on input "Continue" at bounding box center [649, 304] width 645 height 32
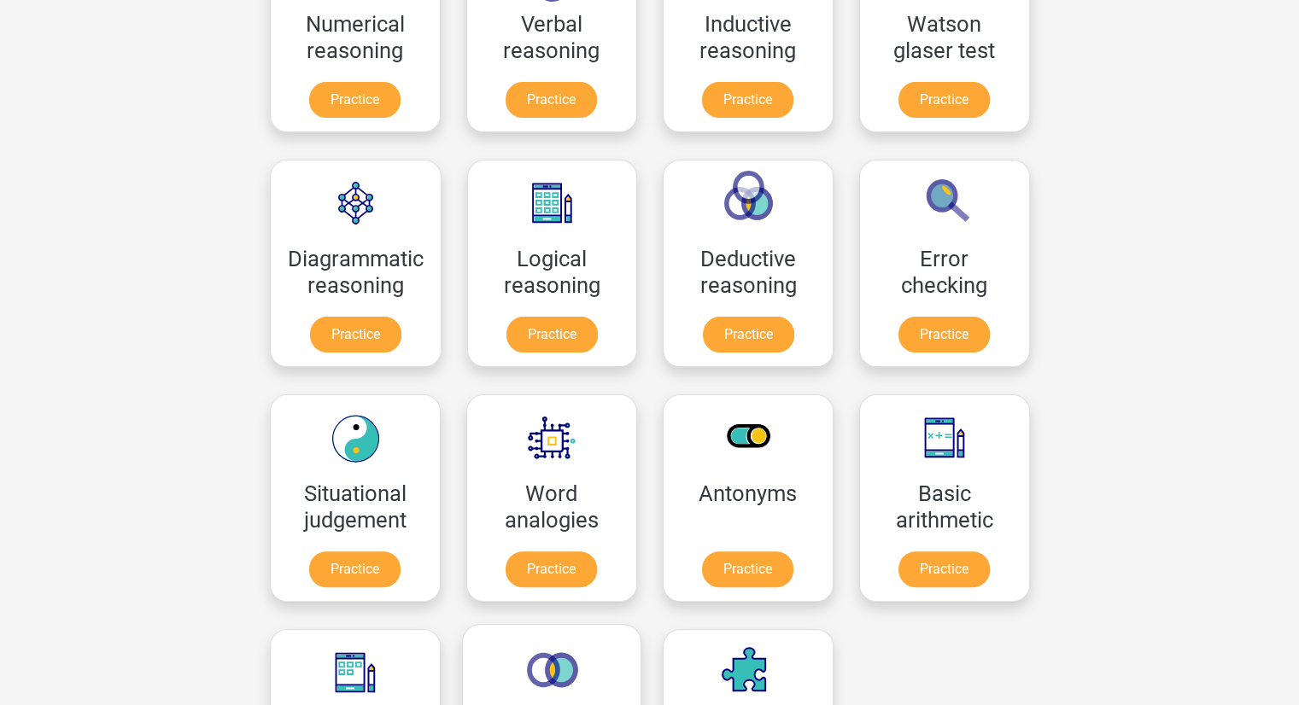
scroll to position [99, 0]
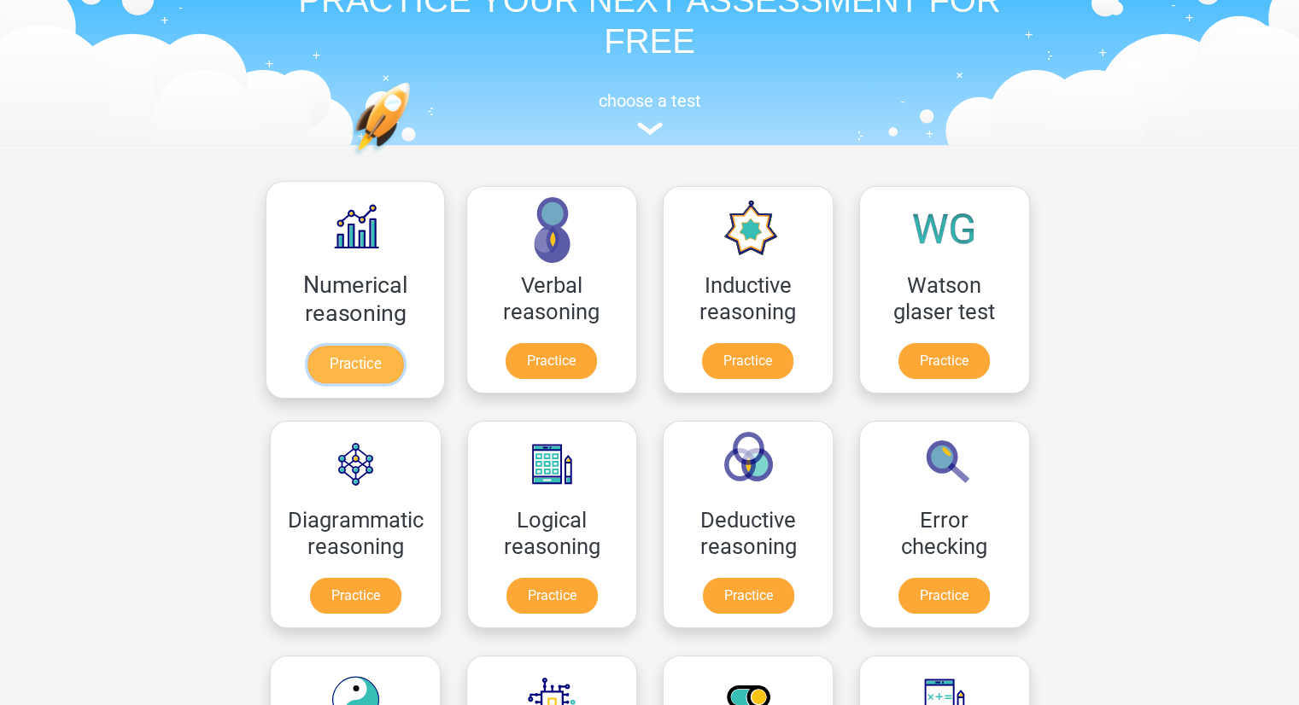
click at [359, 363] on link "Practice" at bounding box center [355, 365] width 96 height 38
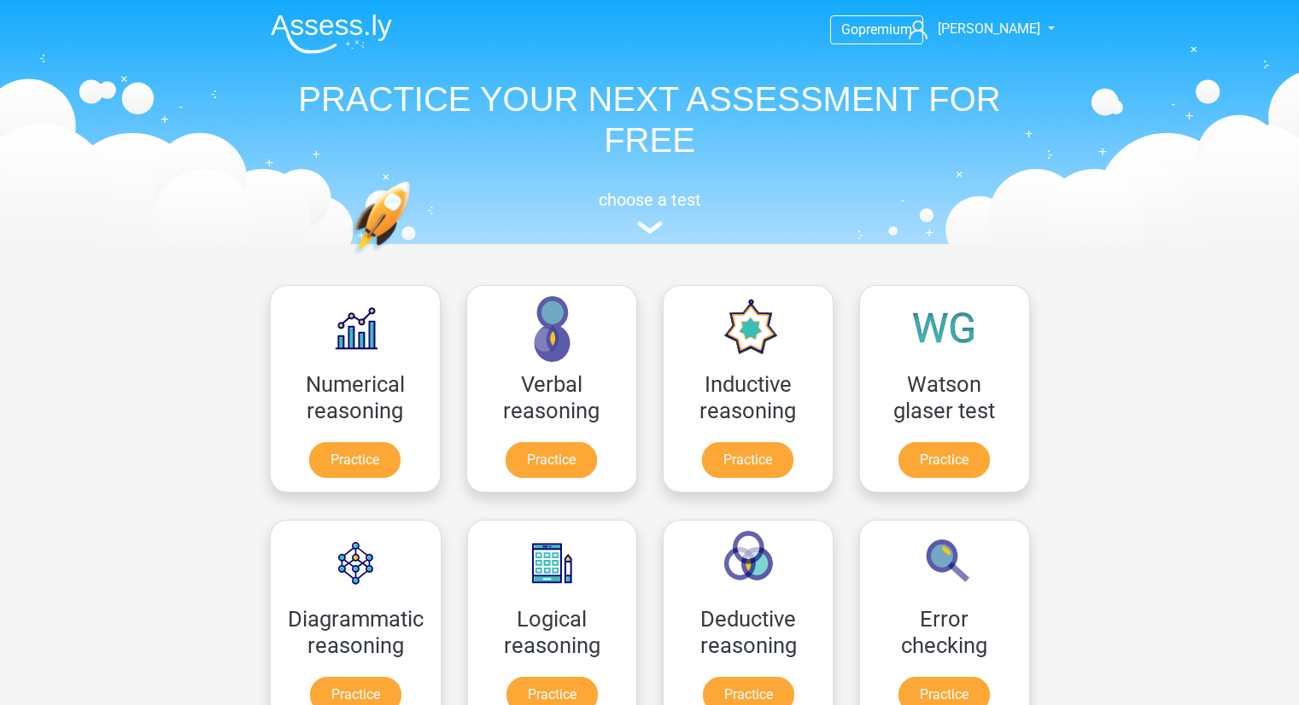
scroll to position [953, 0]
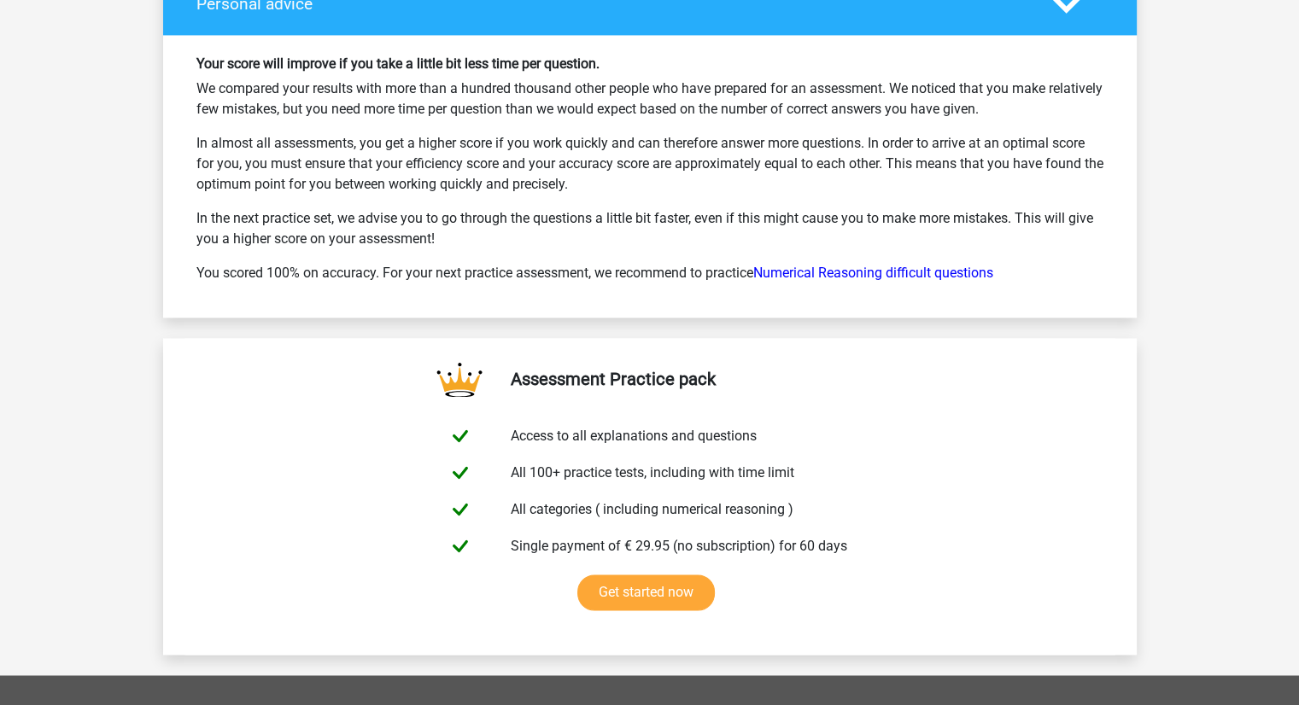
scroll to position [2476, 0]
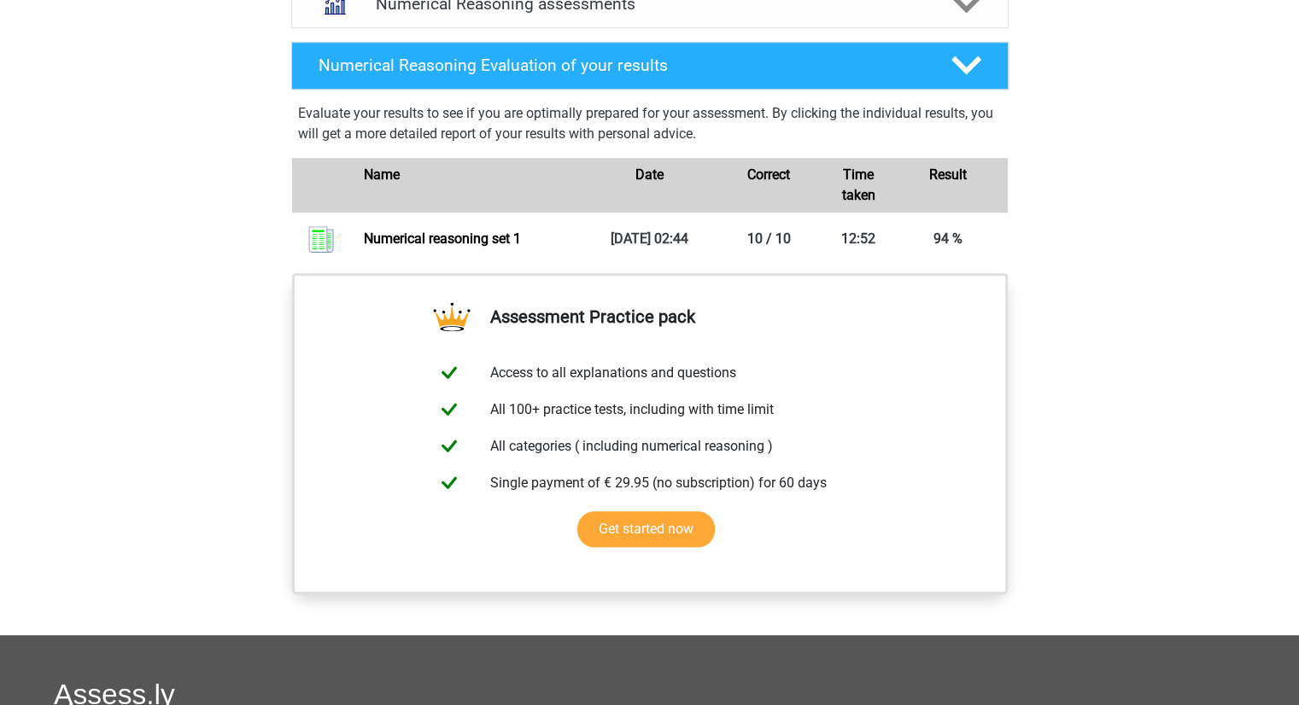
scroll to position [1281, 0]
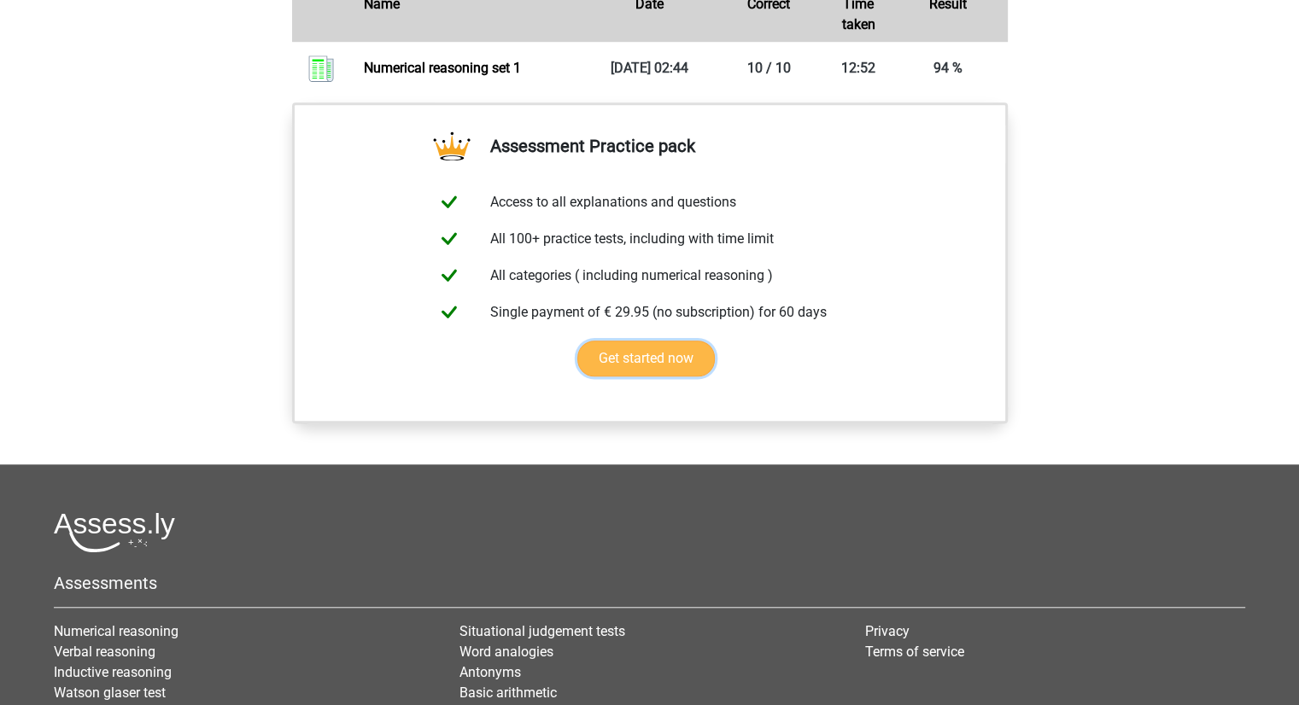
click at [669, 373] on link "Get started now" at bounding box center [645, 359] width 137 height 36
